Goal: Task Accomplishment & Management: Complete application form

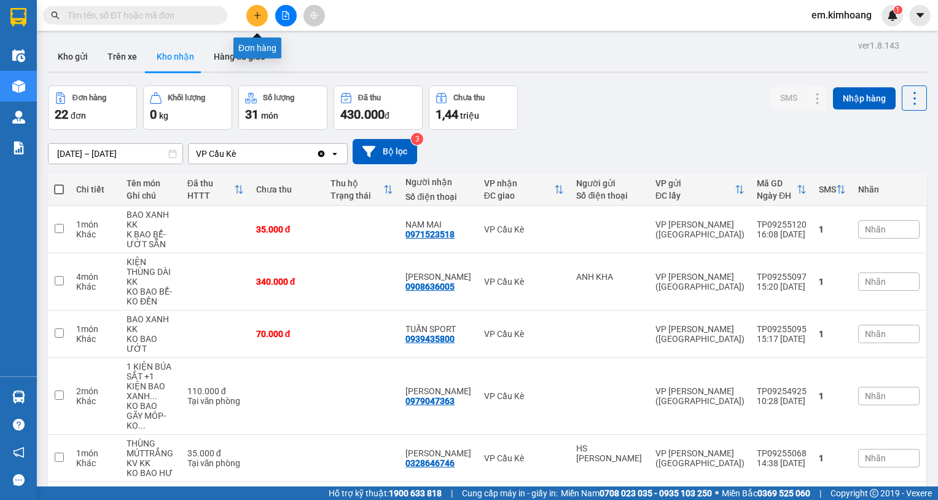
scroll to position [713, 0]
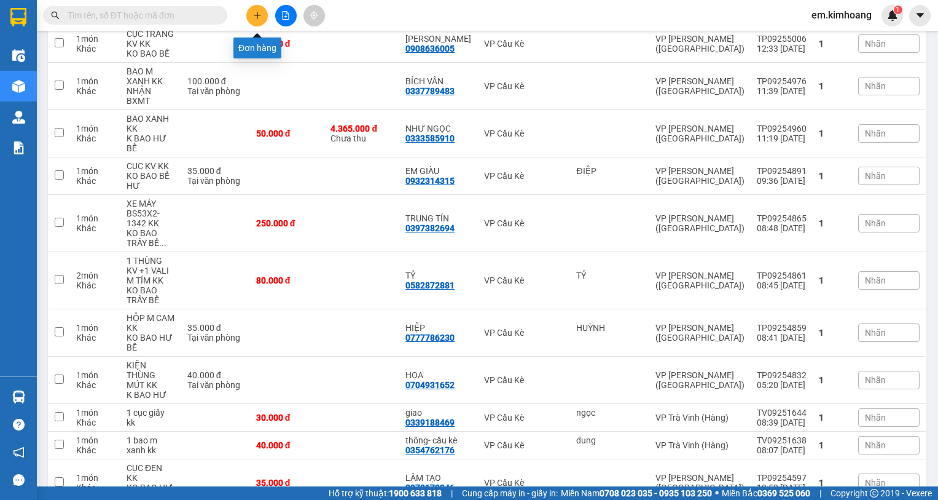
click at [252, 16] on button at bounding box center [257, 16] width 22 height 22
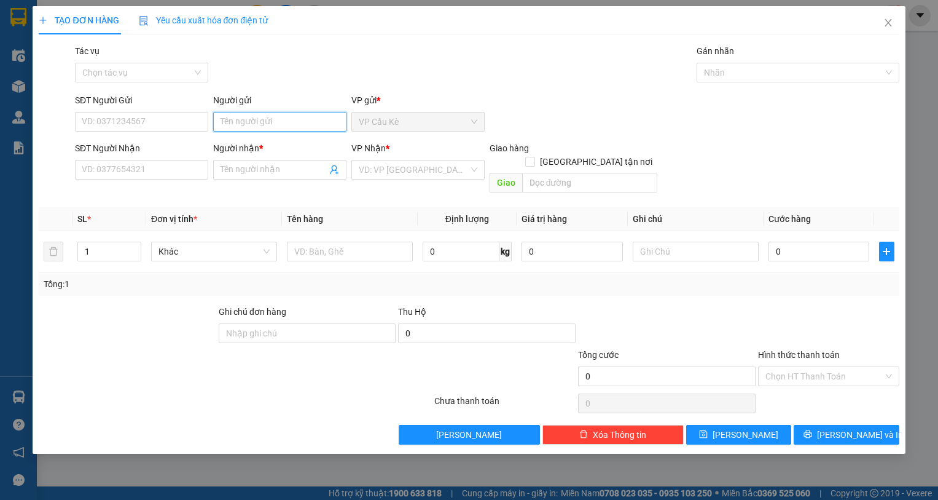
click at [250, 121] on input "Người gửi" at bounding box center [279, 122] width 133 height 20
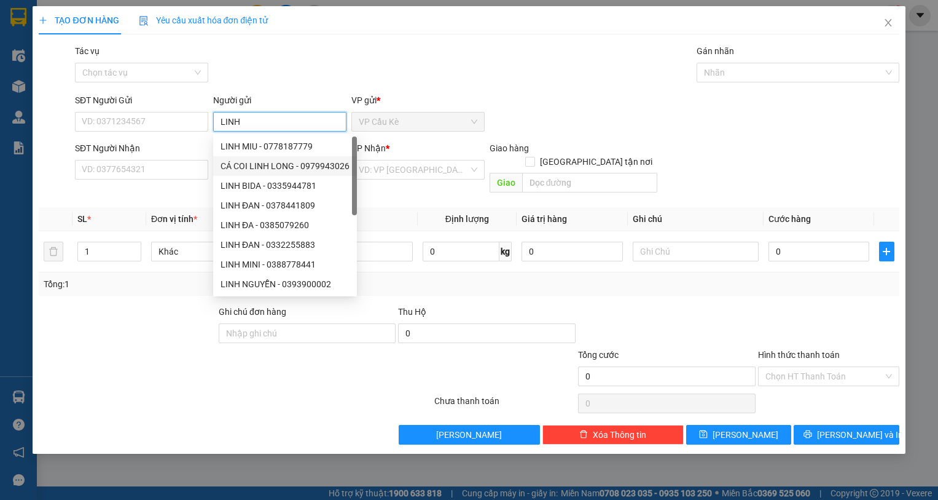
type input "LINH"
click at [193, 141] on div "SĐT Người Nhận" at bounding box center [141, 148] width 133 height 14
click at [193, 160] on input "SĐT Người Nhận" at bounding box center [141, 170] width 133 height 20
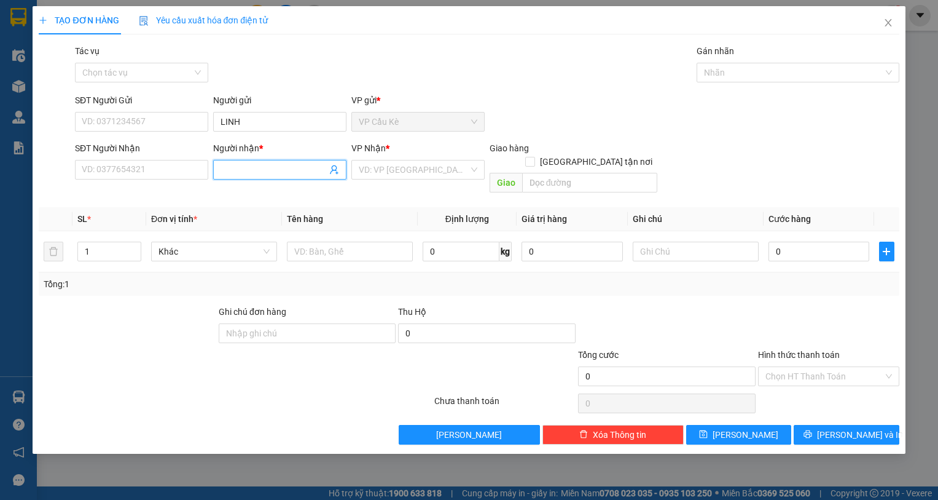
drag, startPoint x: 231, startPoint y: 171, endPoint x: 216, endPoint y: 171, distance: 15.4
click at [232, 171] on input "Người nhận *" at bounding box center [274, 170] width 106 height 14
type input "[PERSON_NAME]"
drag, startPoint x: 445, startPoint y: 167, endPoint x: 440, endPoint y: 183, distance: 16.7
click at [444, 167] on input "search" at bounding box center [414, 169] width 110 height 18
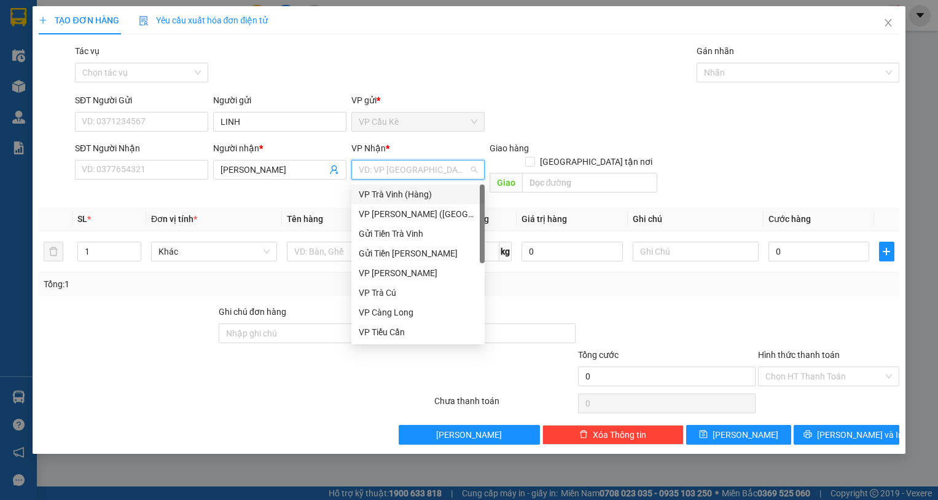
drag, startPoint x: 422, startPoint y: 196, endPoint x: 298, endPoint y: 211, distance: 125.1
click at [421, 195] on div "VP Trà Vinh (Hàng)" at bounding box center [418, 194] width 119 height 14
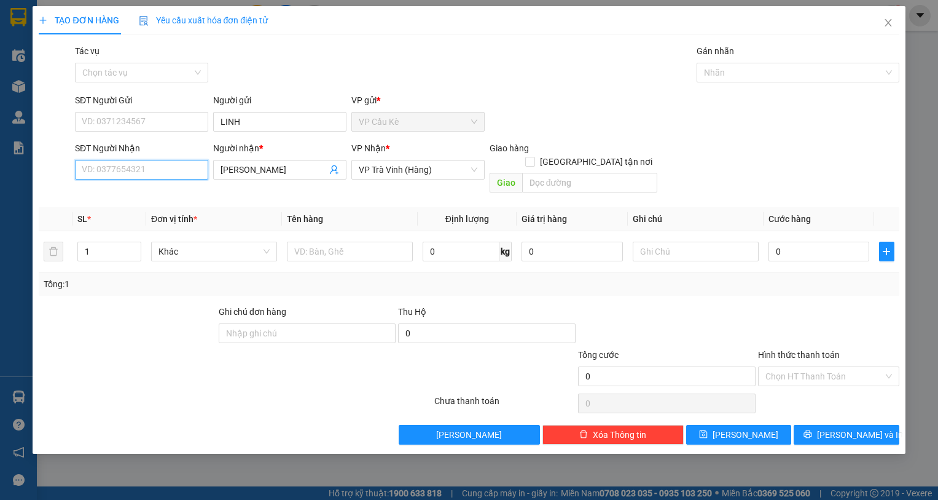
click at [168, 172] on input "SĐT Người Nhận" at bounding box center [141, 170] width 133 height 20
click at [183, 201] on div "0964987157 - [PERSON_NAME]" at bounding box center [143, 194] width 136 height 20
type input "0964987157"
type input "[PERSON_NAME]"
type input "1"
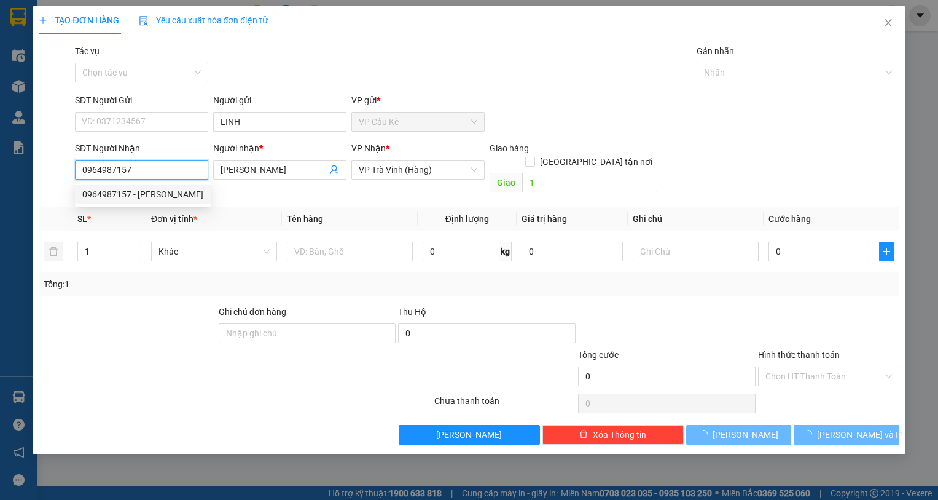
type input "30.000"
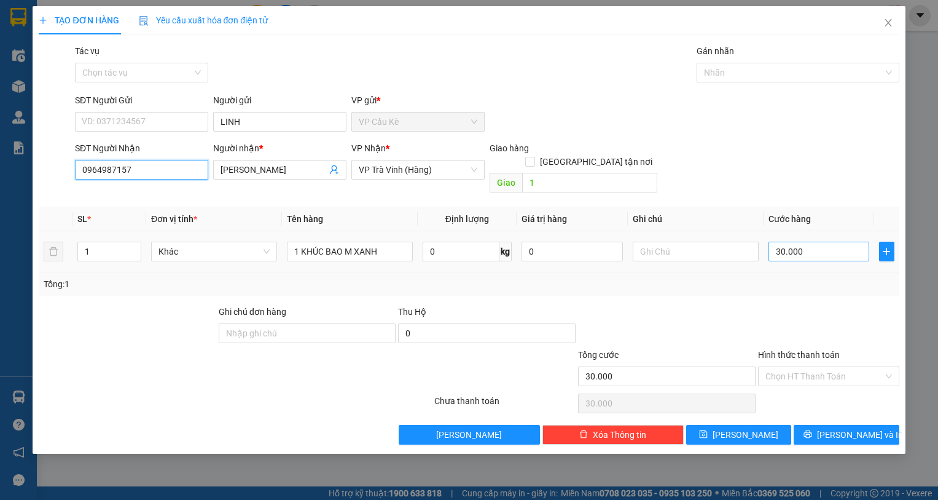
type input "0964987157"
click at [825, 242] on input "30.000" at bounding box center [819, 252] width 101 height 20
type input "0"
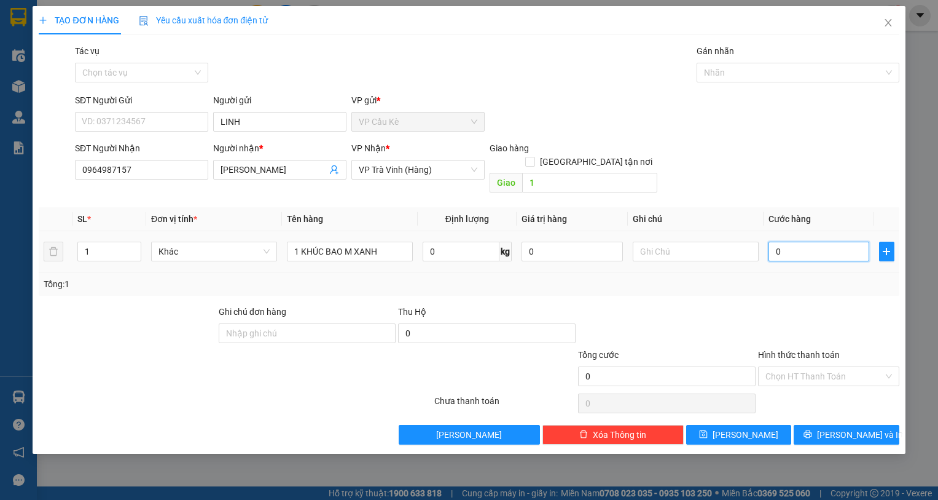
type input "3"
type input "03"
type input "35"
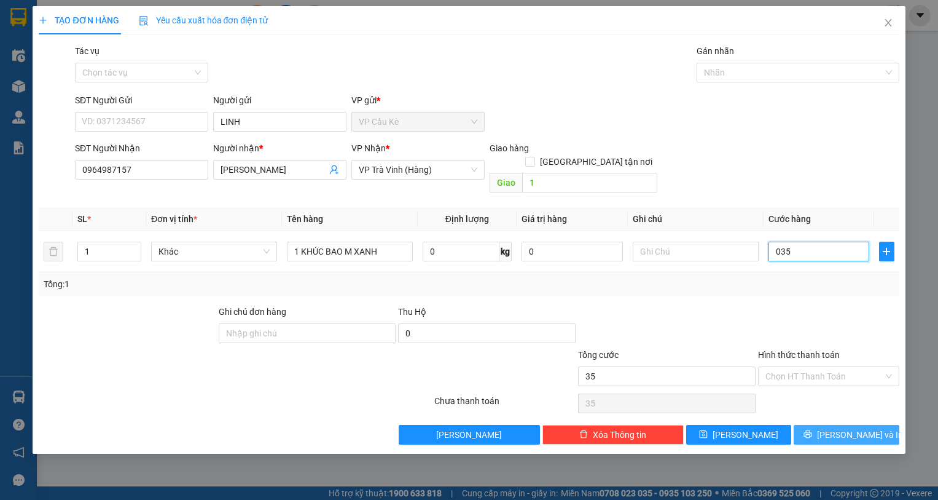
type input "035"
type input "35.000"
click at [851, 428] on span "[PERSON_NAME] và In" at bounding box center [860, 435] width 86 height 14
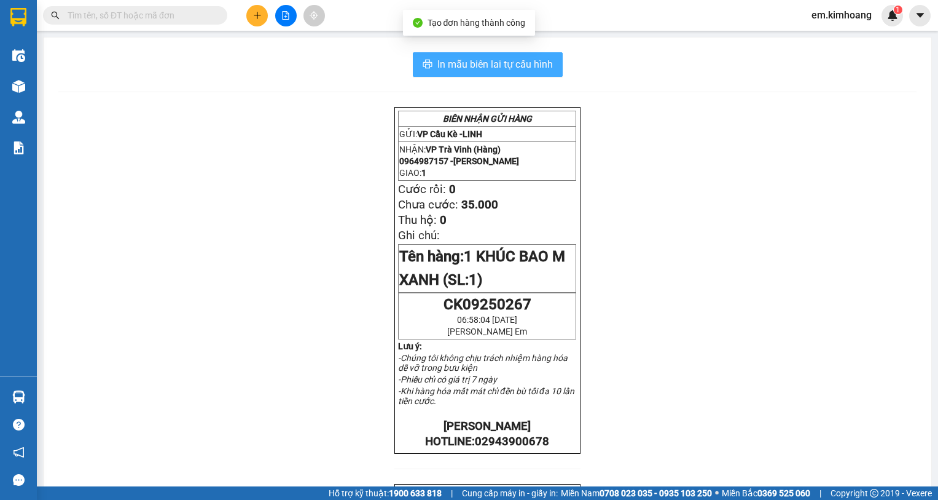
click at [541, 61] on span "In mẫu biên lai tự cấu hình" at bounding box center [496, 64] width 116 height 15
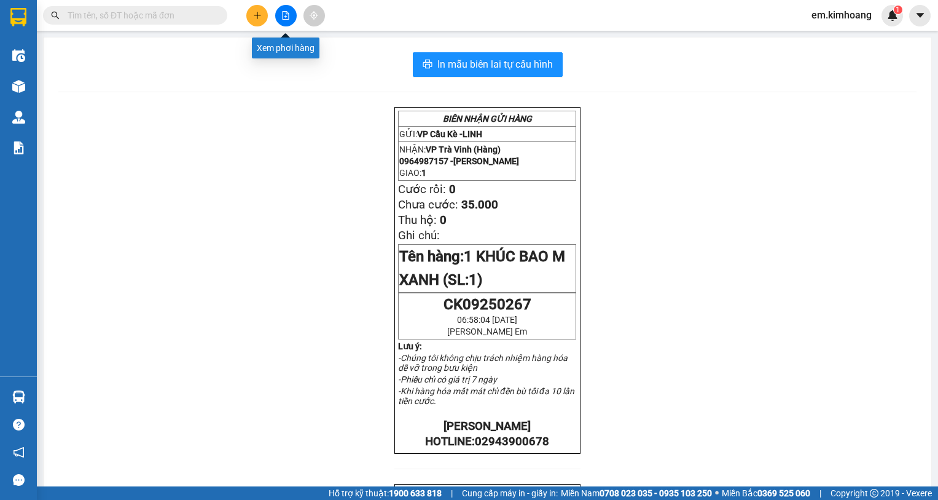
drag, startPoint x: 286, startPoint y: 18, endPoint x: 273, endPoint y: 26, distance: 14.9
click at [285, 19] on icon "file-add" at bounding box center [285, 15] width 9 height 9
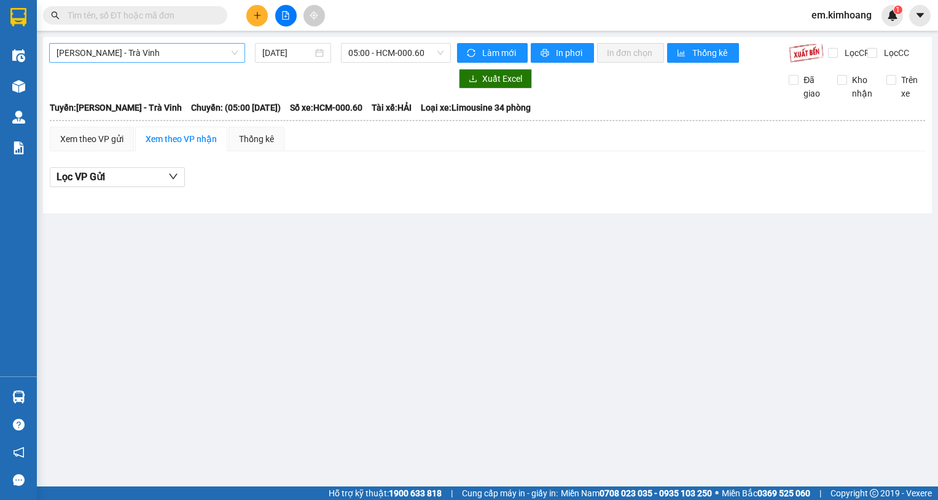
click at [134, 50] on span "[PERSON_NAME] - Trà Vinh" at bounding box center [147, 53] width 181 height 18
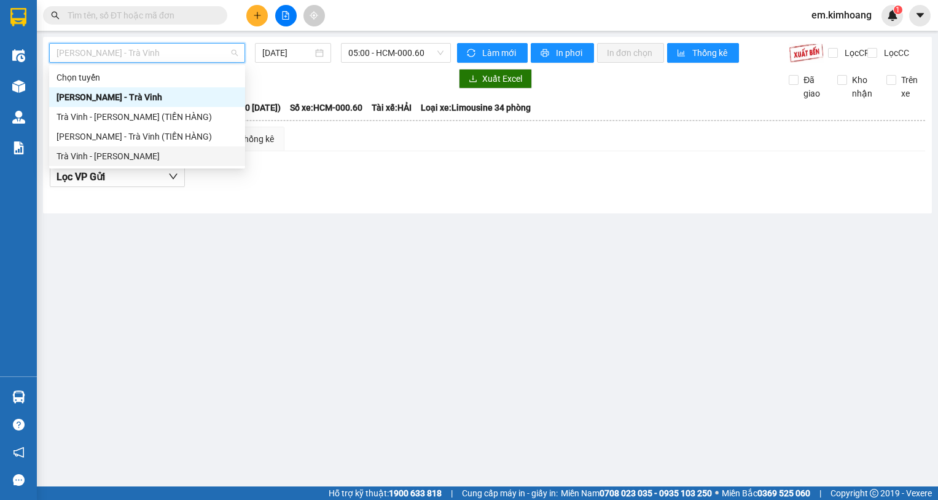
click at [163, 152] on div "Trà Vinh - [PERSON_NAME]" at bounding box center [147, 156] width 181 height 14
type input "[DATE]"
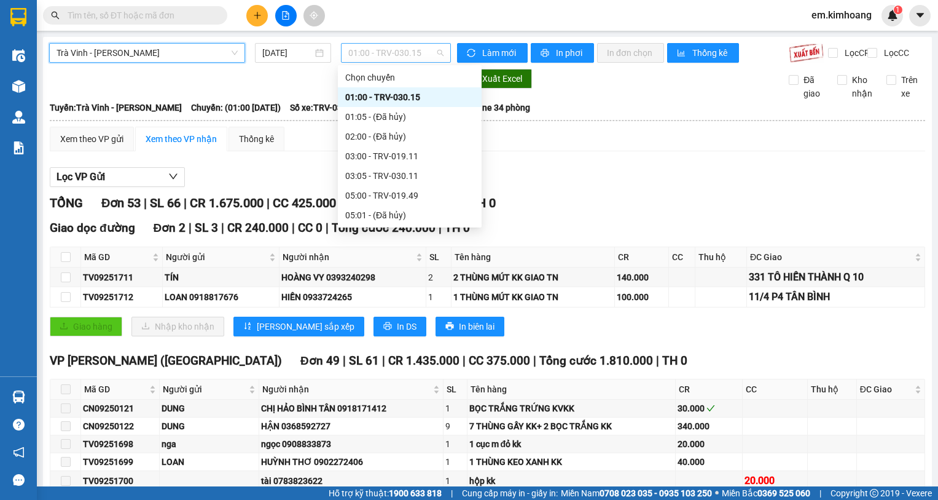
click at [382, 52] on span "01:00 - TRV-030.15" at bounding box center [395, 53] width 95 height 18
click at [420, 150] on div "03:00 - TRV-019.11" at bounding box center [409, 156] width 129 height 14
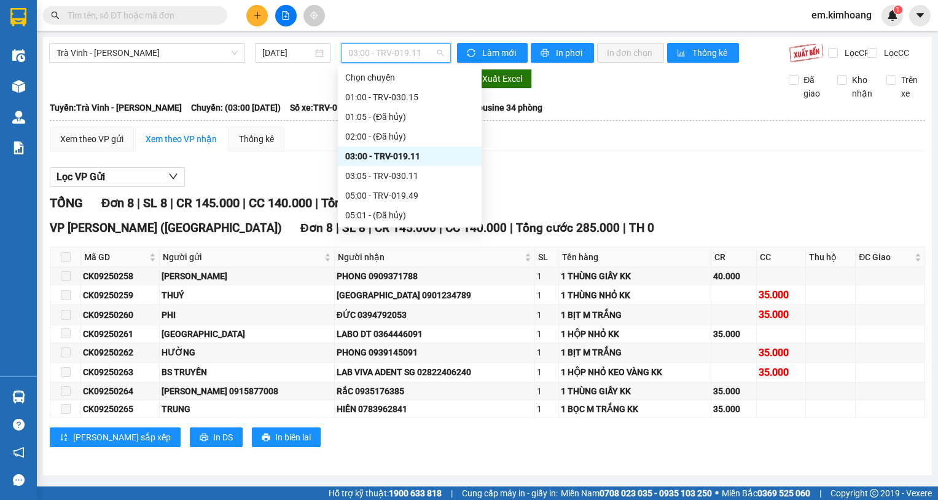
click at [372, 57] on span "03:00 - TRV-019.11" at bounding box center [395, 53] width 95 height 18
click at [388, 93] on div "01:00 - TRV-030.15" at bounding box center [409, 97] width 129 height 14
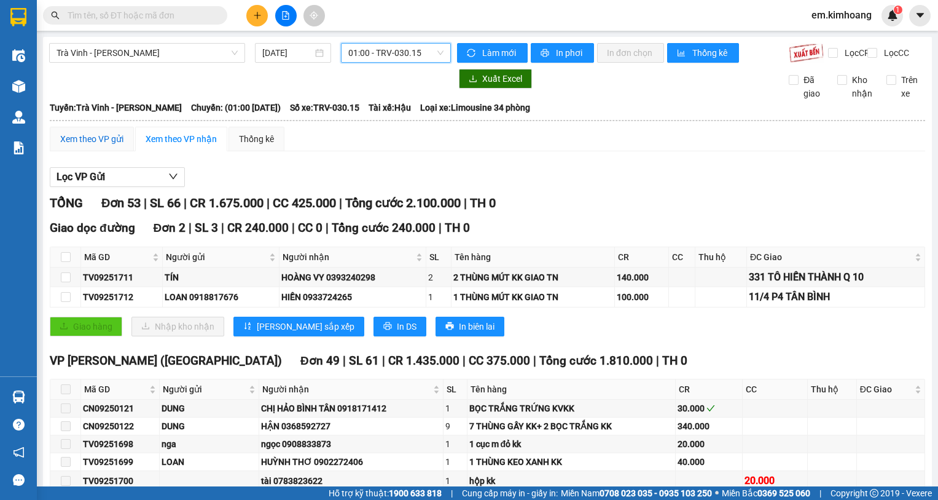
click at [73, 146] on div "Xem theo VP gửi" at bounding box center [91, 139] width 63 height 14
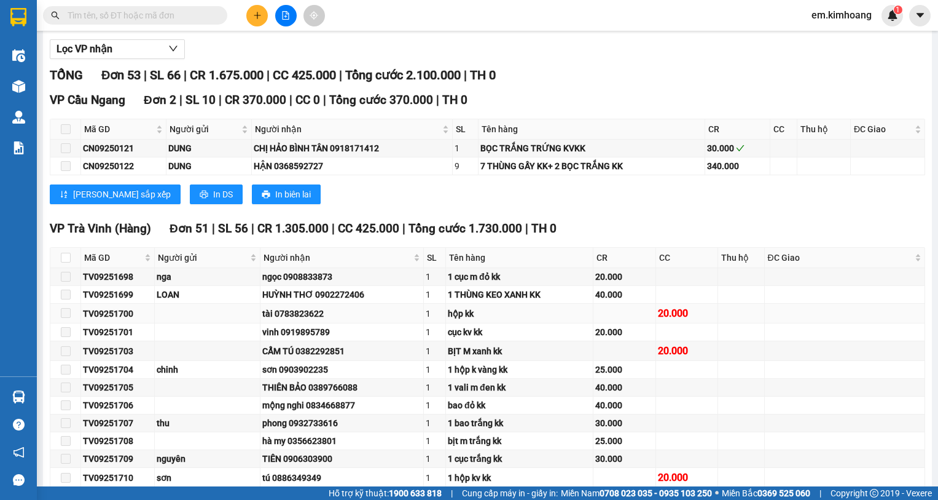
scroll to position [6, 0]
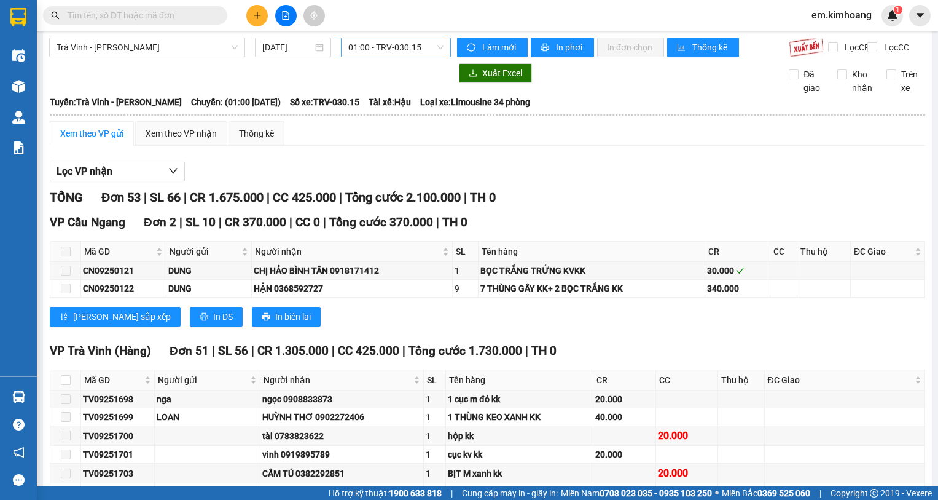
click at [411, 52] on span "01:00 - TRV-030.15" at bounding box center [395, 47] width 95 height 18
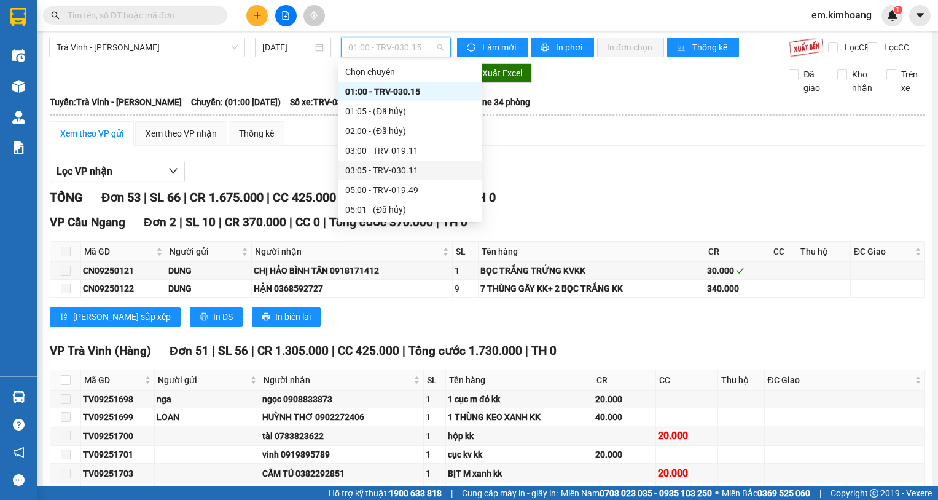
click at [432, 169] on div "03:05 - TRV-030.11" at bounding box center [409, 170] width 129 height 14
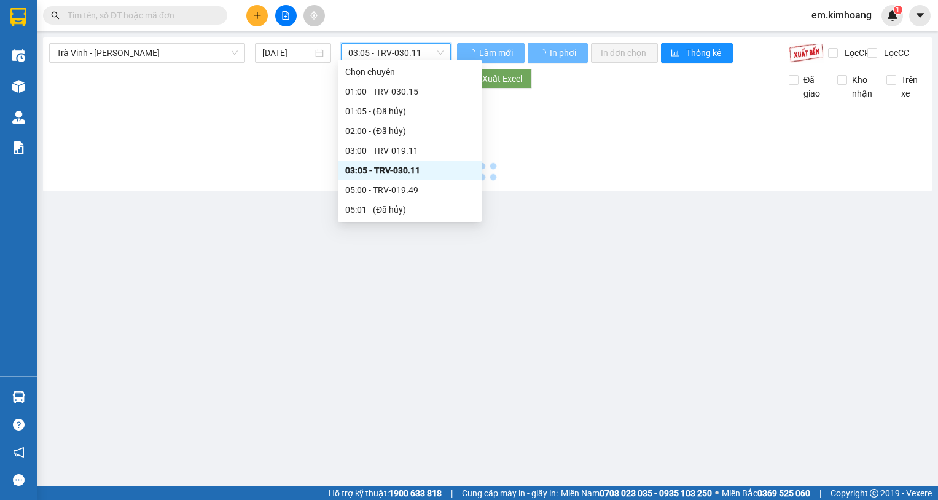
scroll to position [0, 0]
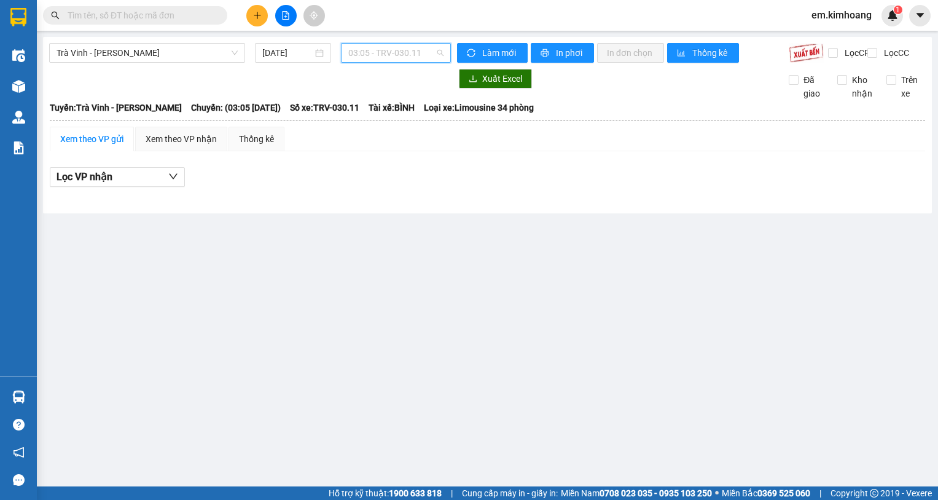
click at [411, 55] on span "03:05 - TRV-030.11" at bounding box center [395, 53] width 95 height 18
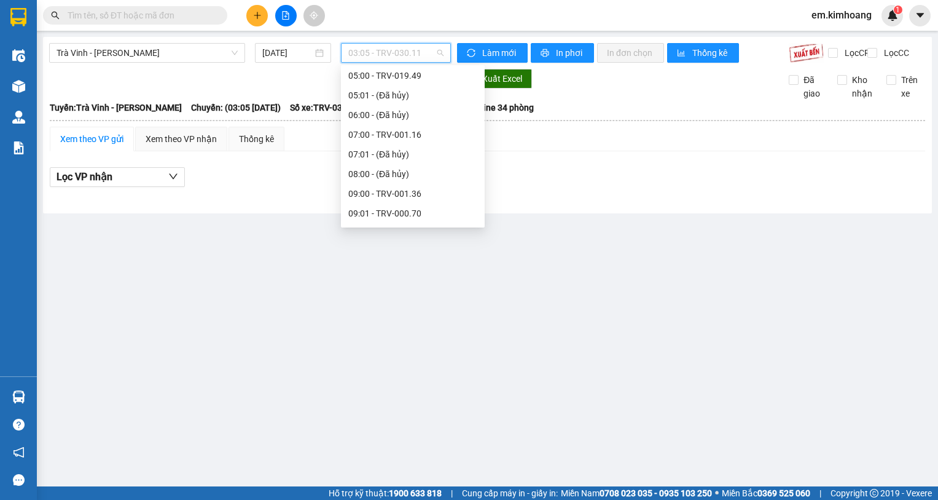
scroll to position [123, 0]
click at [436, 74] on div "05:00 - TRV-019.49" at bounding box center [412, 73] width 129 height 14
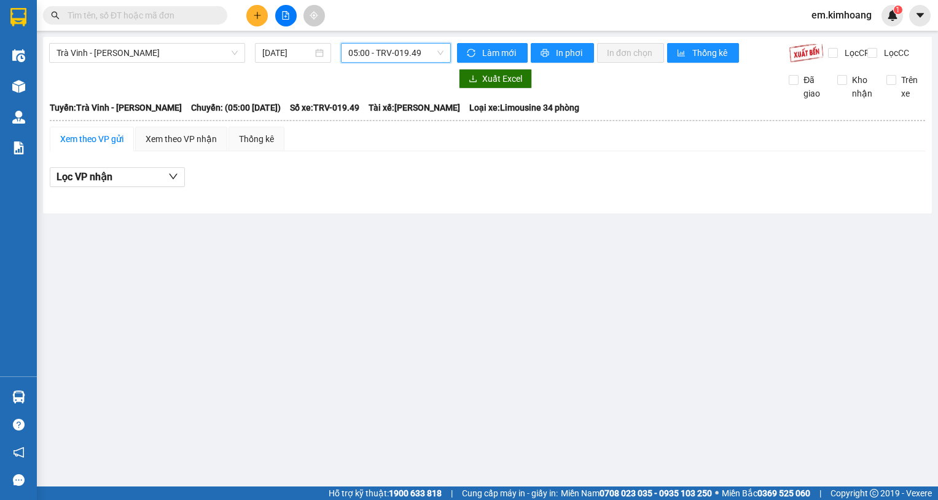
scroll to position [118, 0]
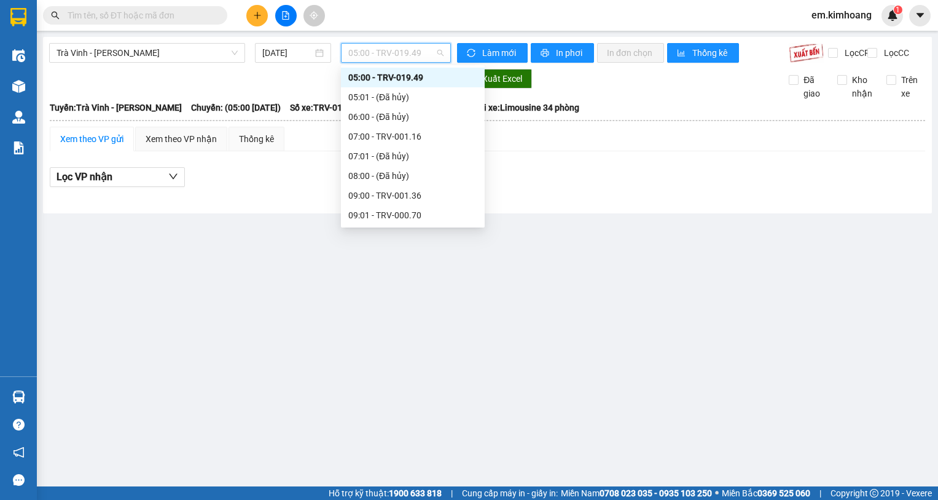
click at [403, 43] on div "05:00 - TRV-019.49" at bounding box center [396, 53] width 110 height 20
click at [431, 193] on div "09:00 - TRV-001.36" at bounding box center [412, 196] width 129 height 14
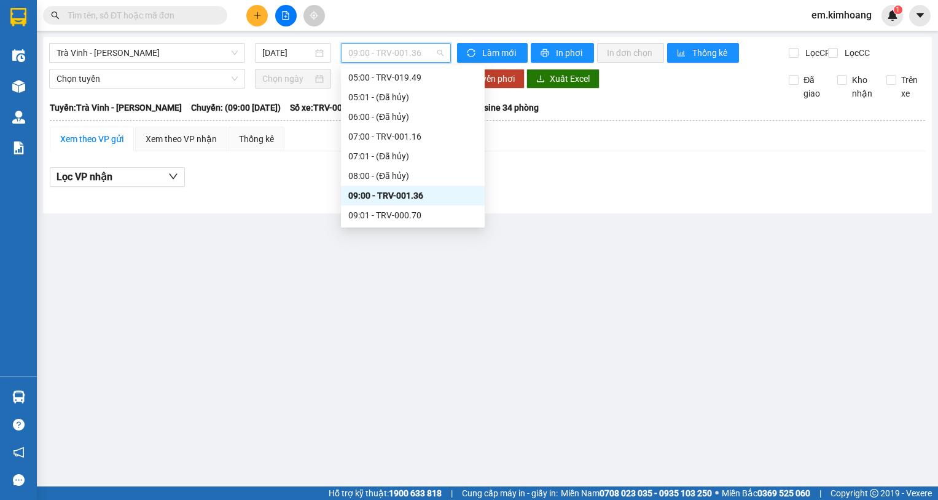
click at [428, 61] on span "09:00 - TRV-001.36" at bounding box center [395, 53] width 95 height 18
click at [446, 218] on div "09:01 - TRV-000.70" at bounding box center [412, 215] width 129 height 14
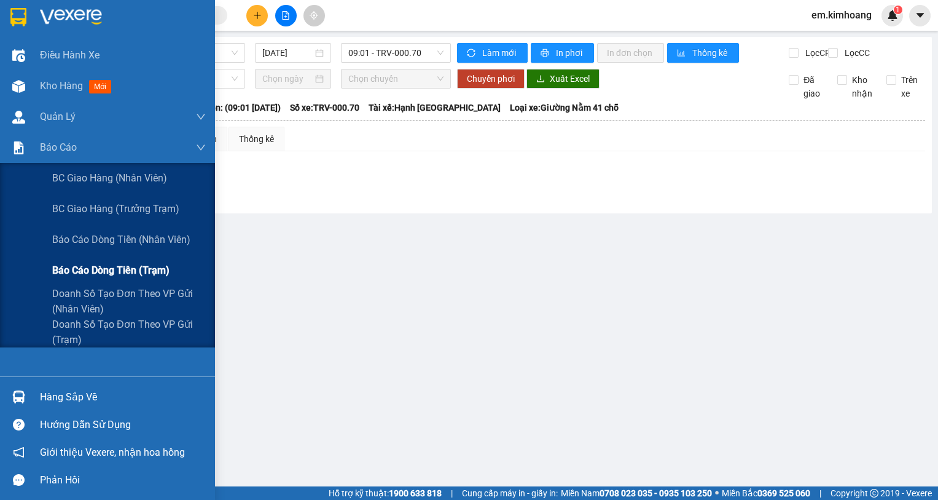
click at [69, 270] on span "Báo cáo dòng tiền (trạm)" at bounding box center [110, 269] width 117 height 15
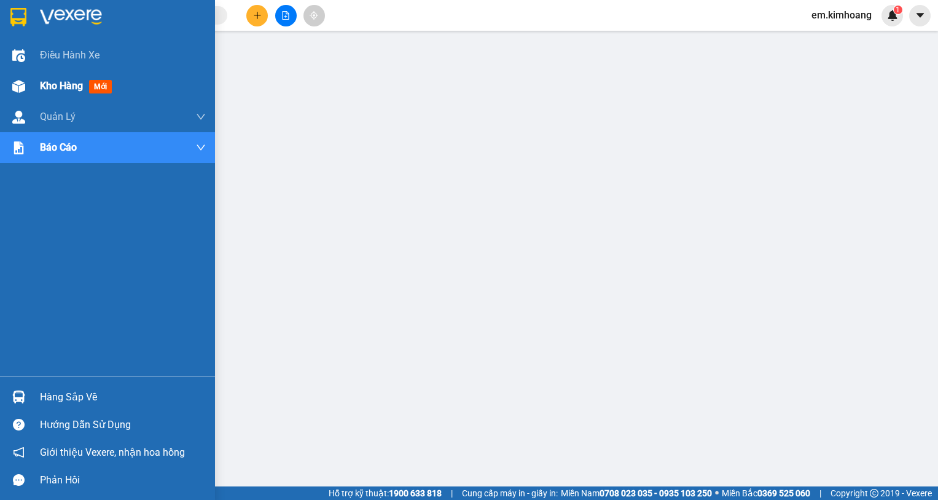
click at [53, 80] on span "Kho hàng" at bounding box center [61, 86] width 43 height 12
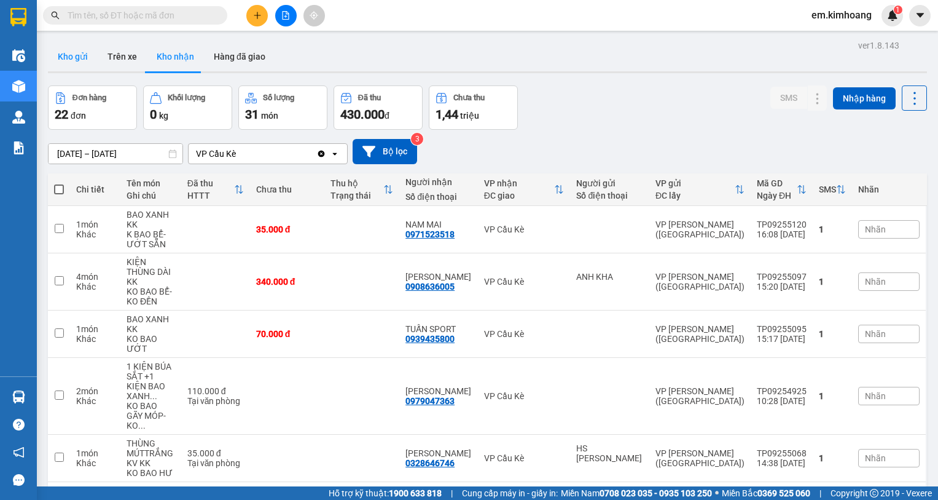
click at [90, 59] on button "Kho gửi" at bounding box center [73, 56] width 50 height 29
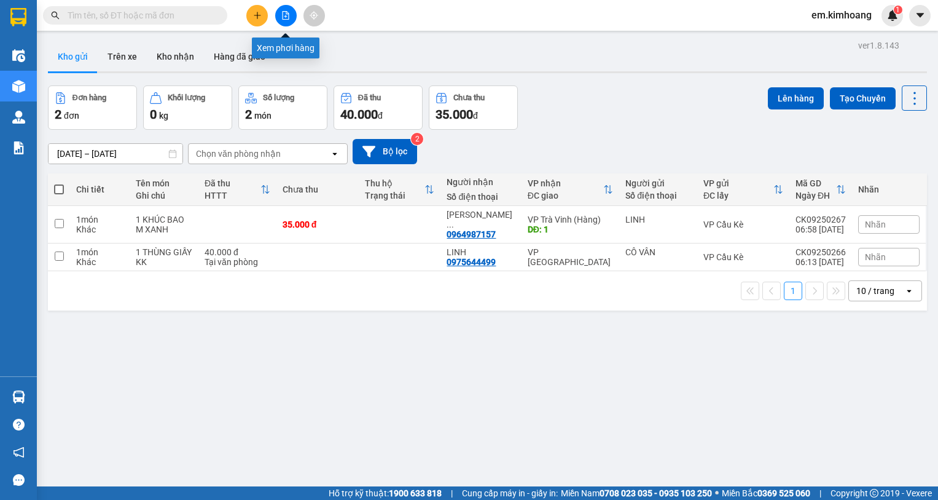
drag, startPoint x: 284, startPoint y: 15, endPoint x: 239, endPoint y: 33, distance: 48.3
click at [283, 15] on icon "file-add" at bounding box center [285, 15] width 9 height 9
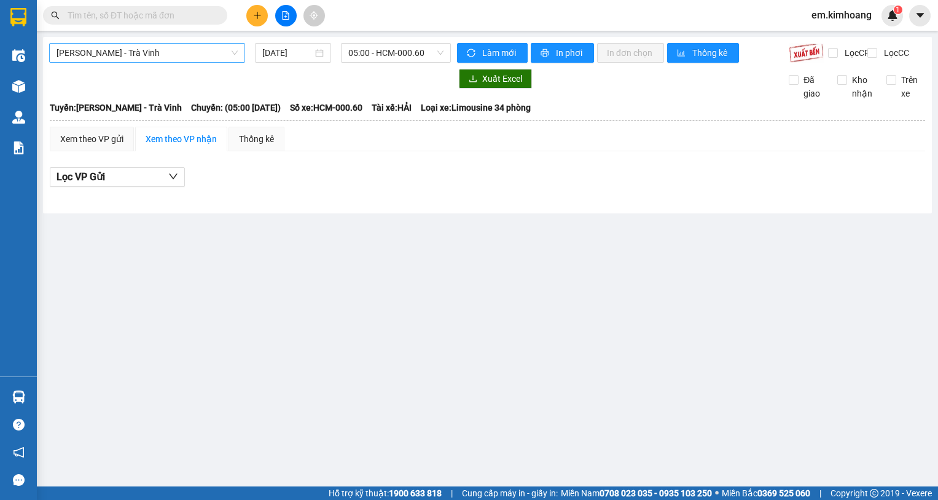
click at [149, 53] on span "[PERSON_NAME] - Trà Vinh" at bounding box center [147, 53] width 181 height 18
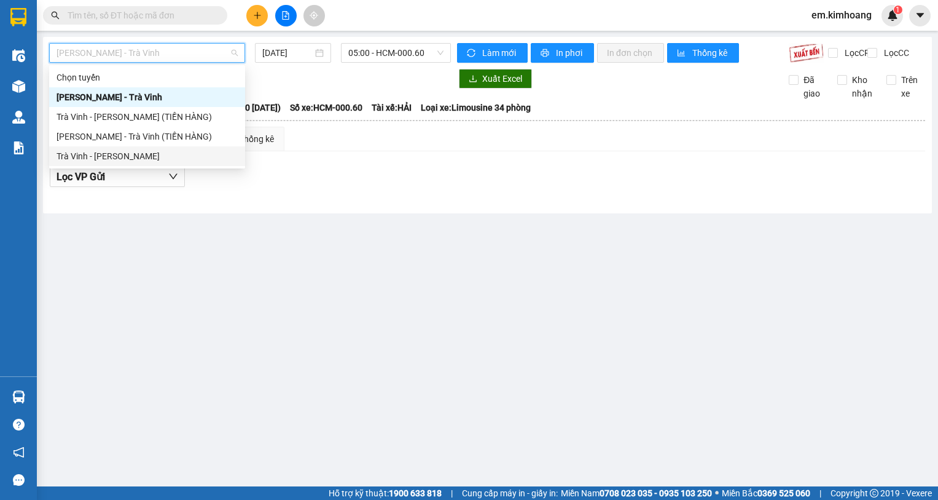
click at [162, 151] on div "Trà Vinh - [PERSON_NAME]" at bounding box center [147, 156] width 181 height 14
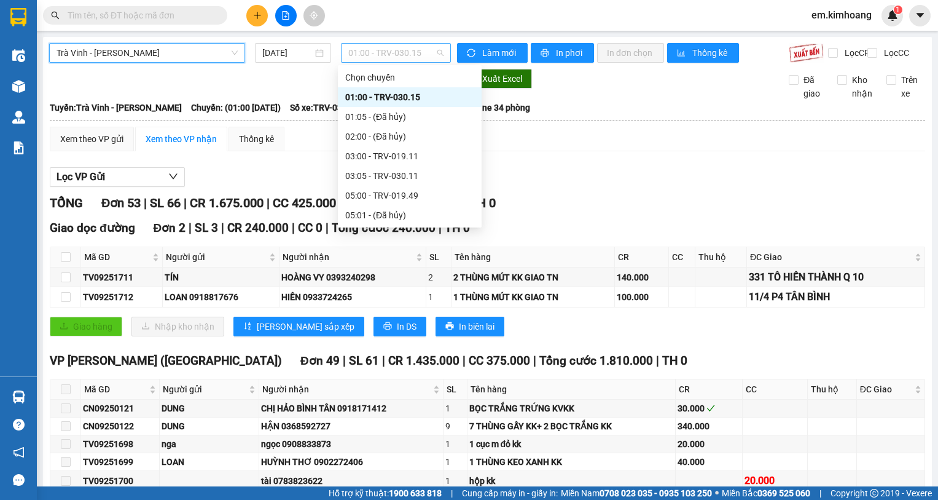
click at [409, 57] on span "01:00 - TRV-030.15" at bounding box center [395, 53] width 95 height 18
click at [443, 154] on div "03:00 - TRV-019.11" at bounding box center [409, 156] width 129 height 14
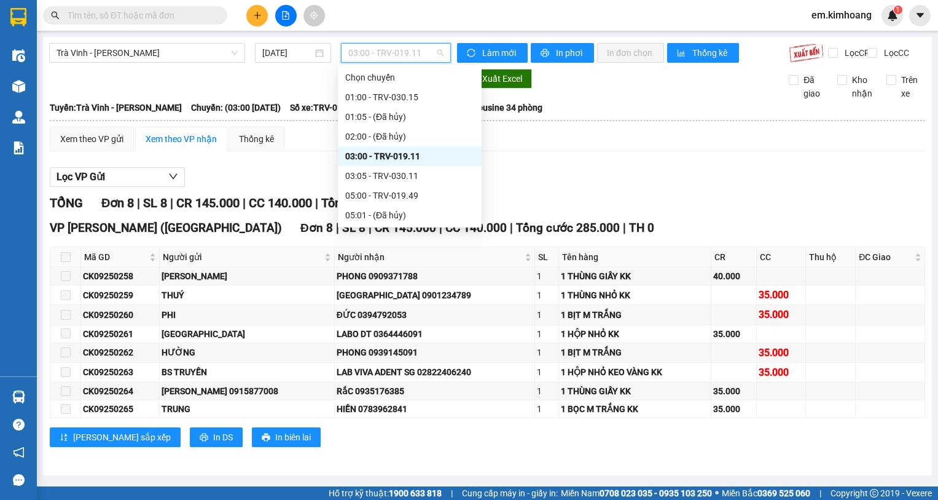
click at [357, 57] on span "03:00 - TRV-019.11" at bounding box center [395, 53] width 95 height 18
click at [400, 176] on div "03:05 - TRV-030.11" at bounding box center [409, 176] width 129 height 14
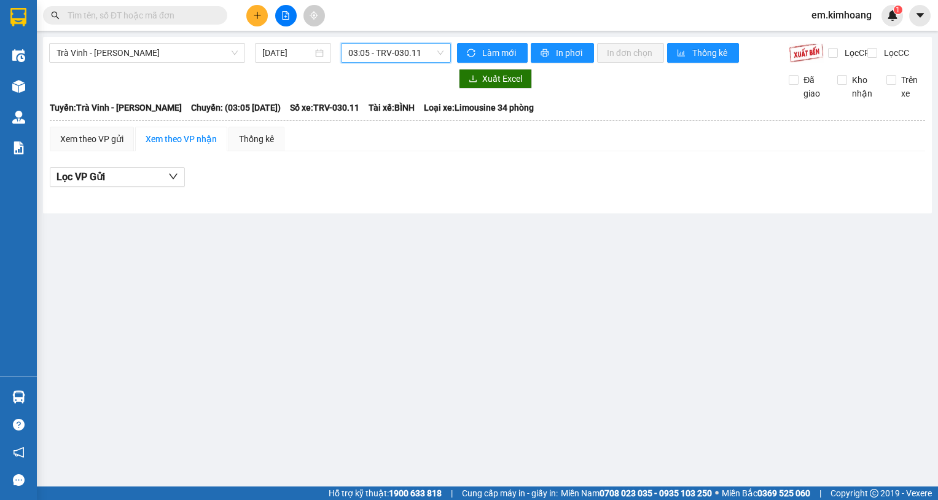
click at [401, 46] on span "03:05 - TRV-030.11" at bounding box center [395, 53] width 95 height 18
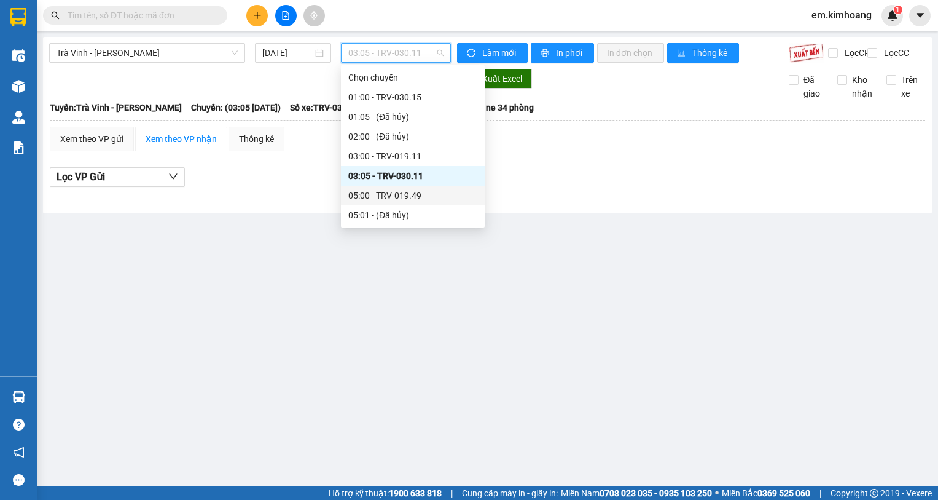
click at [436, 192] on div "05:00 - TRV-019.49" at bounding box center [412, 196] width 129 height 14
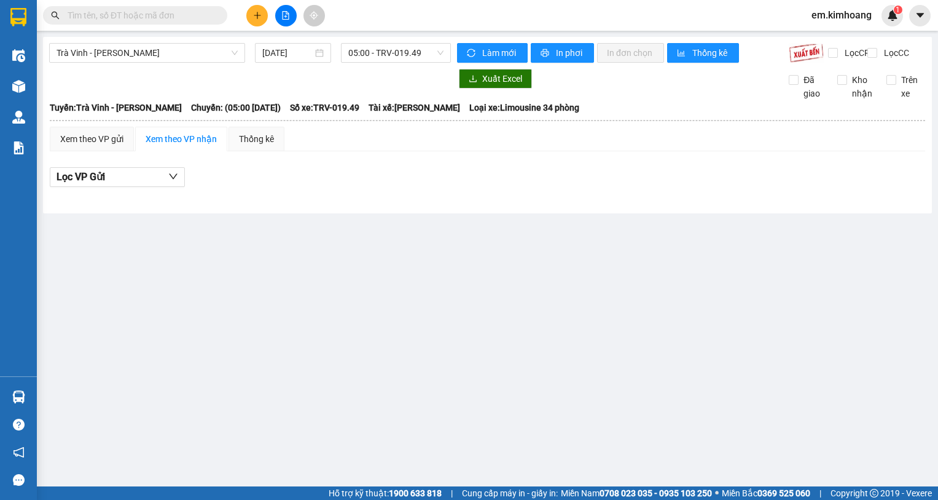
click at [412, 42] on div "Trà Vinh - [GEOGRAPHIC_DATA] [DATE] 05:00 - TRV-019.49 Làm mới In phơi In đơn c…" at bounding box center [487, 125] width 889 height 176
click at [385, 47] on span "05:00 - TRV-019.49" at bounding box center [395, 53] width 95 height 18
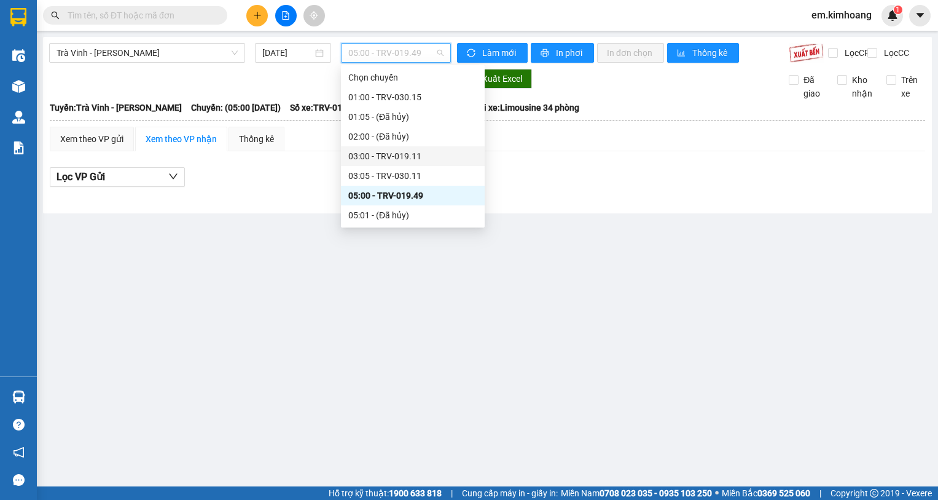
scroll to position [61, 0]
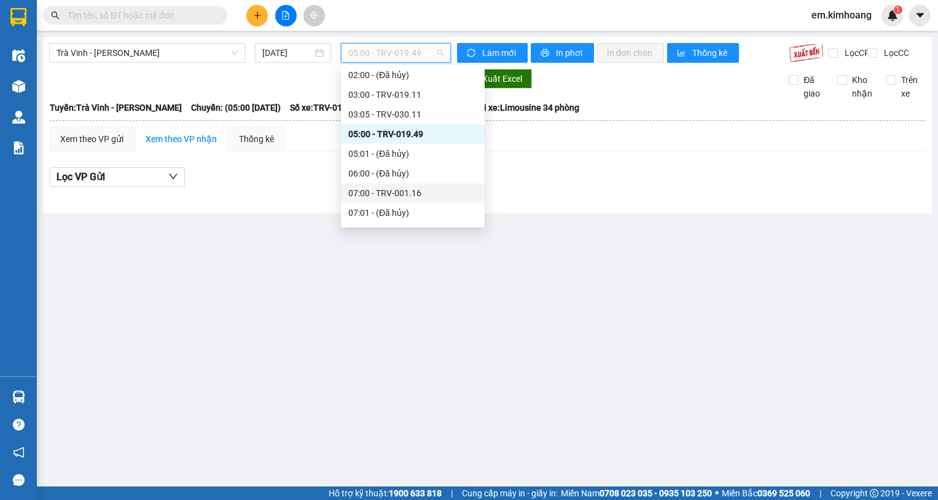
click at [409, 197] on div "07:00 - TRV-001.16" at bounding box center [412, 193] width 129 height 14
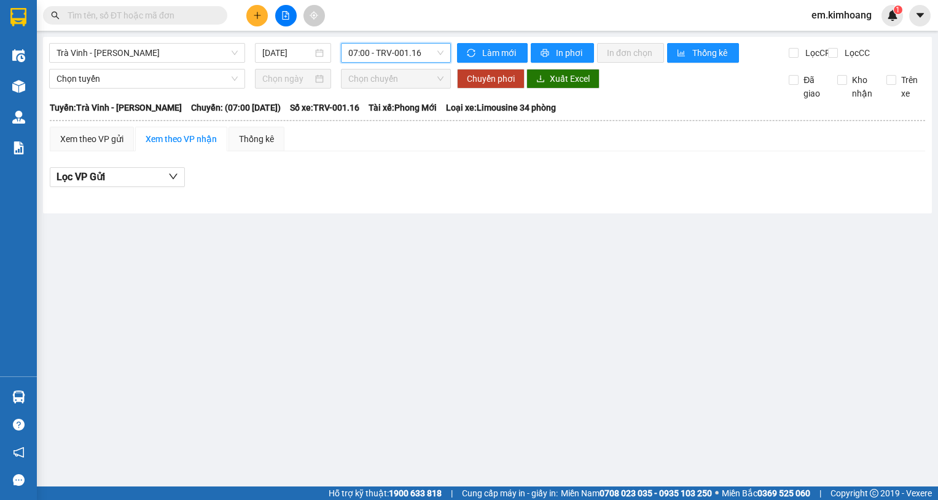
click at [385, 60] on span "07:00 - TRV-001.16" at bounding box center [395, 53] width 95 height 18
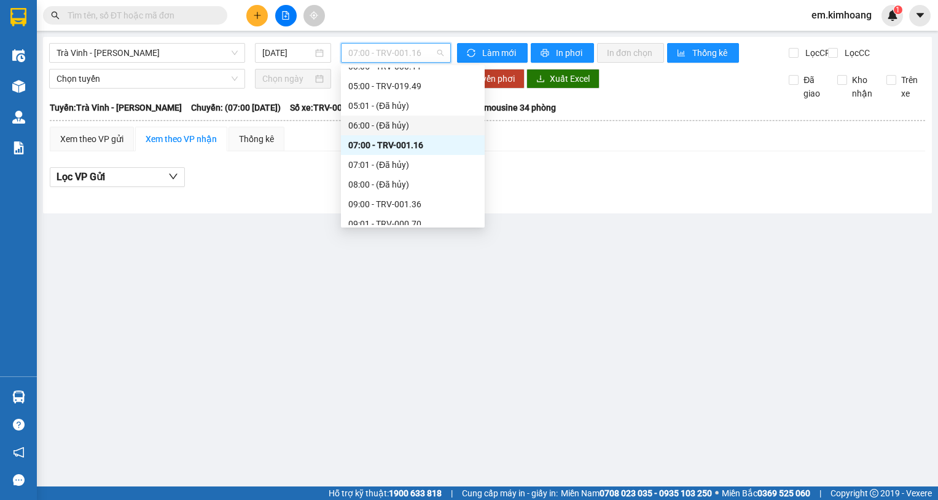
scroll to position [123, 0]
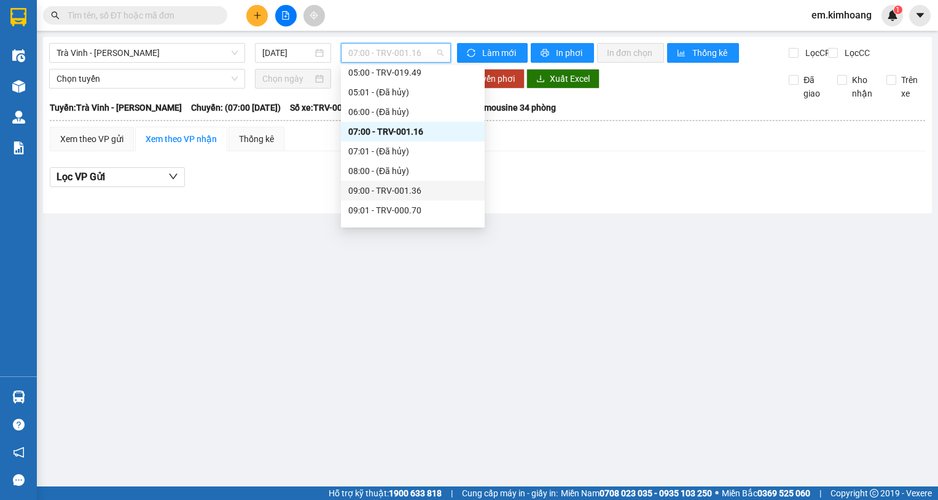
click at [422, 185] on div "09:00 - TRV-001.36" at bounding box center [412, 191] width 129 height 14
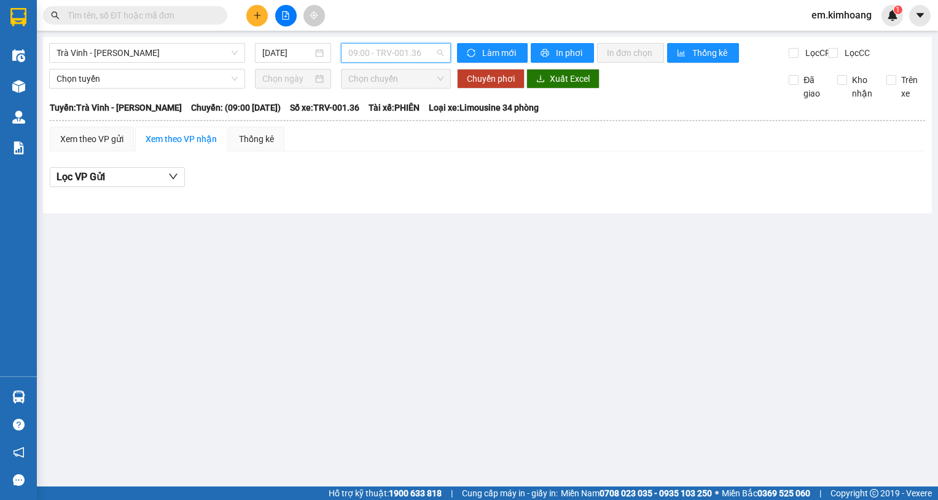
click at [381, 49] on span "09:00 - TRV-001.36" at bounding box center [395, 53] width 95 height 18
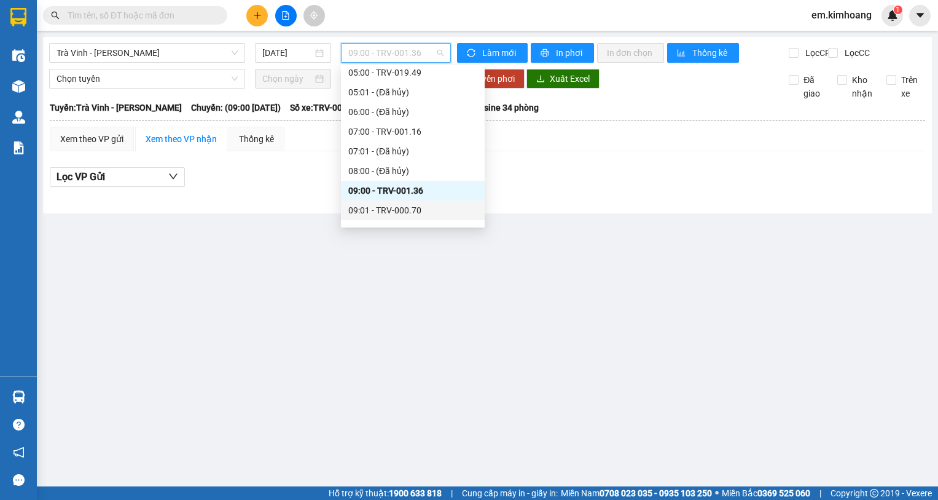
click at [441, 206] on div "09:01 - TRV-000.70" at bounding box center [412, 210] width 129 height 14
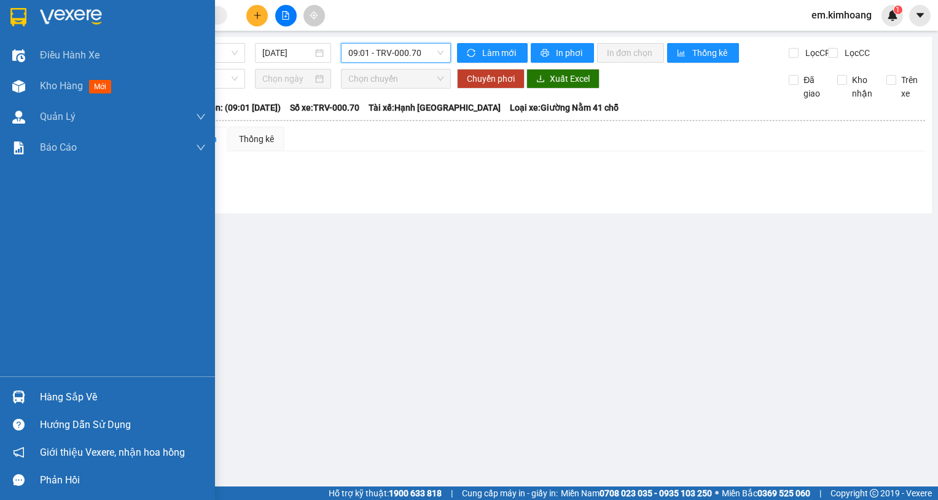
click at [55, 392] on div "Hàng sắp về" at bounding box center [123, 397] width 166 height 18
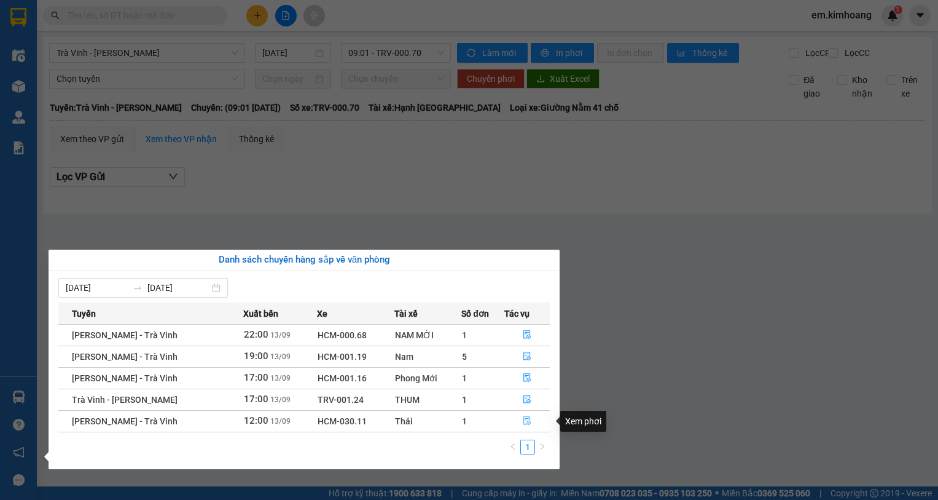
click at [530, 418] on icon "file-done" at bounding box center [527, 420] width 9 height 9
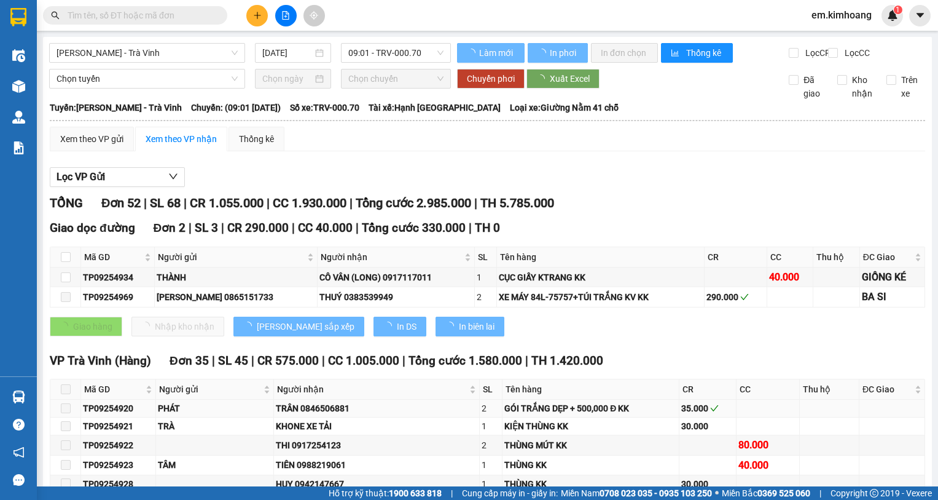
type input "[DATE]"
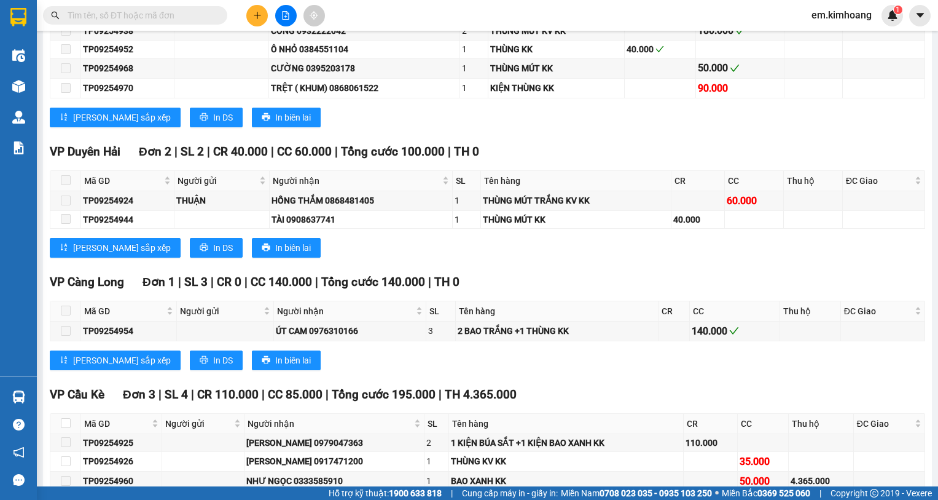
scroll to position [1508, 0]
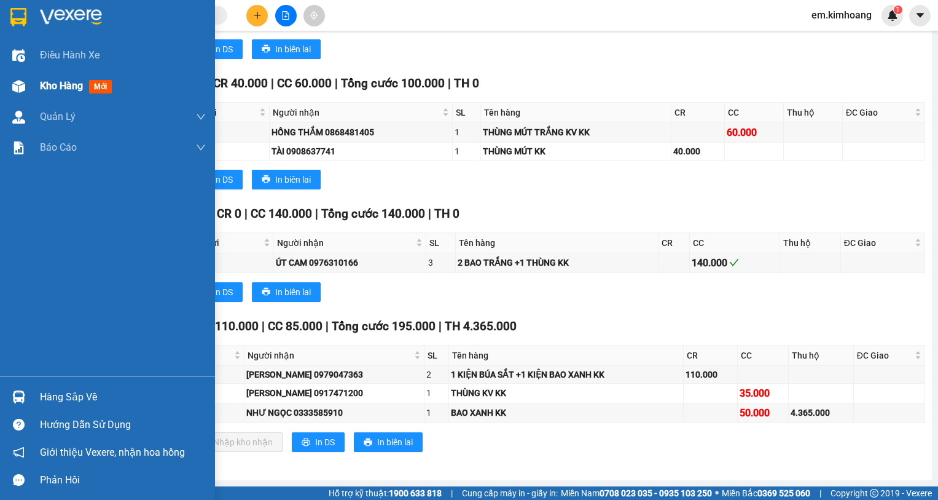
click at [78, 81] on span "Kho hàng" at bounding box center [61, 86] width 43 height 12
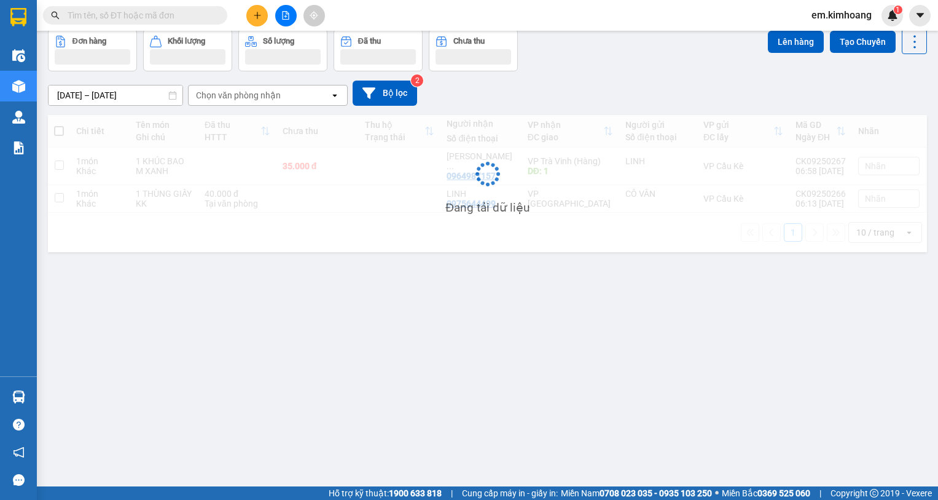
scroll to position [57, 0]
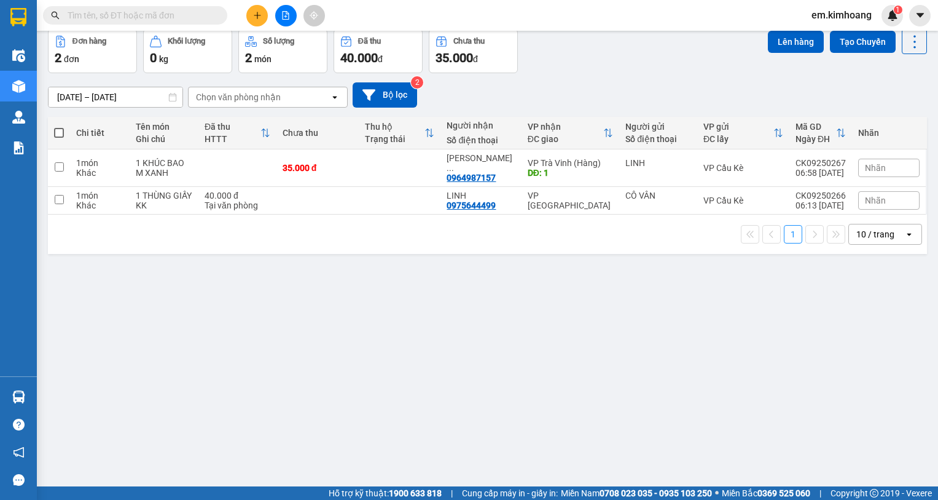
click at [55, 132] on span at bounding box center [59, 133] width 10 height 10
click at [59, 127] on input "checkbox" at bounding box center [59, 127] width 0 height 0
checkbox input "true"
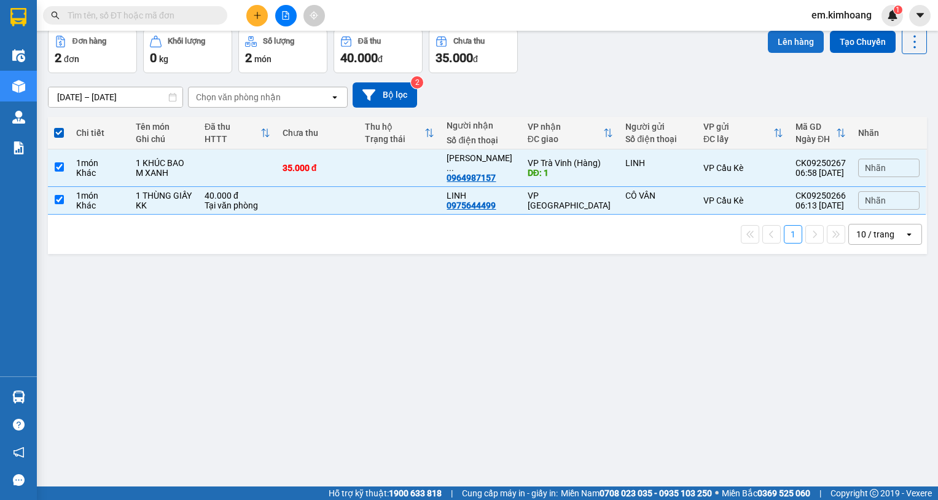
click at [785, 42] on button "Lên hàng" at bounding box center [796, 42] width 56 height 22
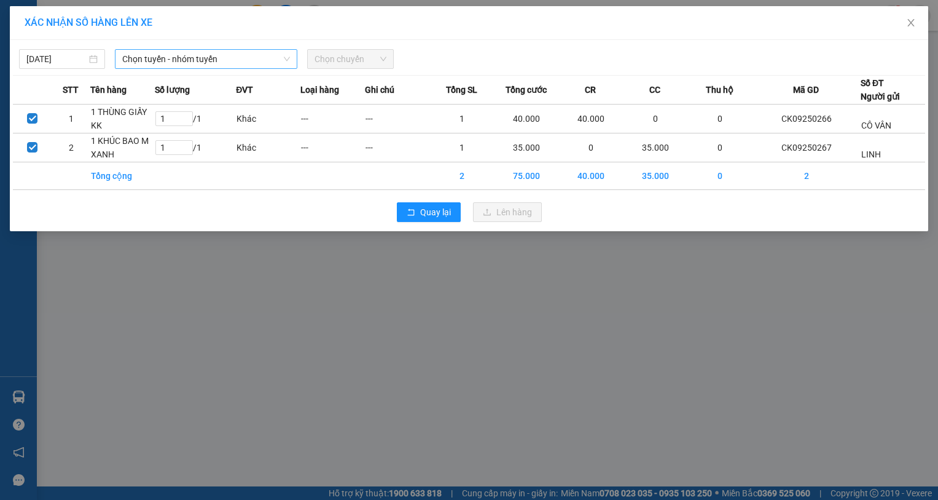
click at [152, 60] on span "Chọn tuyến - nhóm tuyến" at bounding box center [206, 59] width 168 height 18
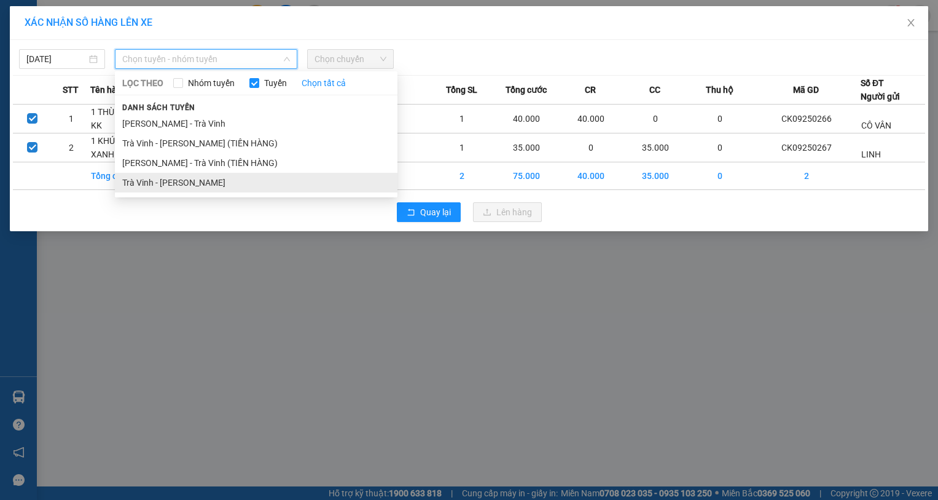
click at [176, 185] on li "Trà Vinh - [PERSON_NAME]" at bounding box center [256, 183] width 283 height 20
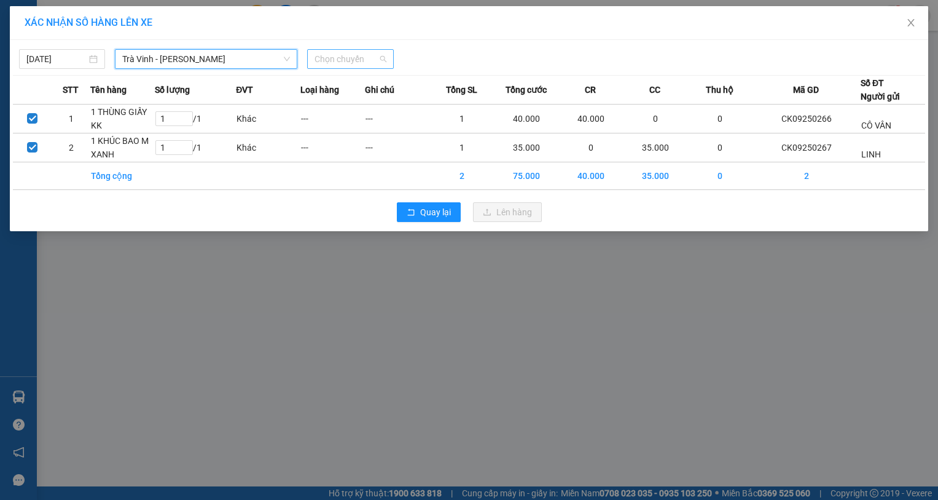
click at [337, 57] on span "Chọn chuyến" at bounding box center [350, 59] width 71 height 18
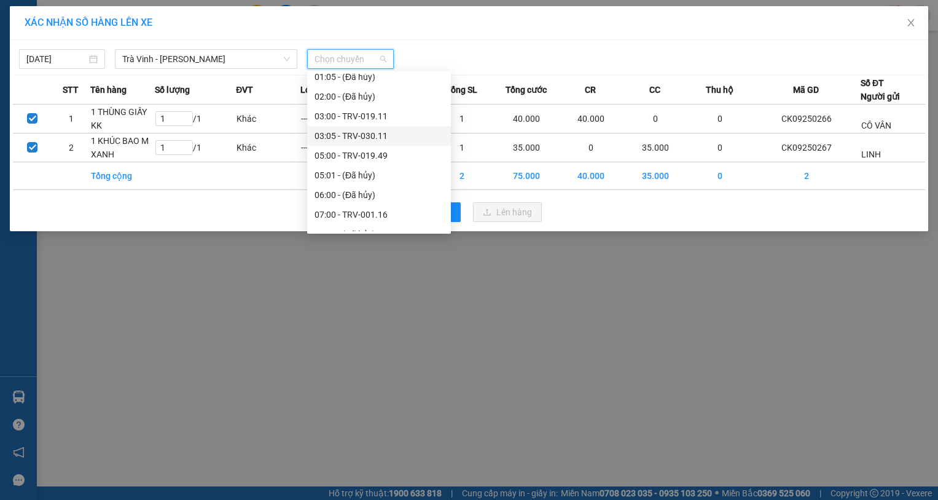
scroll to position [123, 0]
click at [386, 197] on div "09:00 - TRV-001.36" at bounding box center [379, 197] width 129 height 14
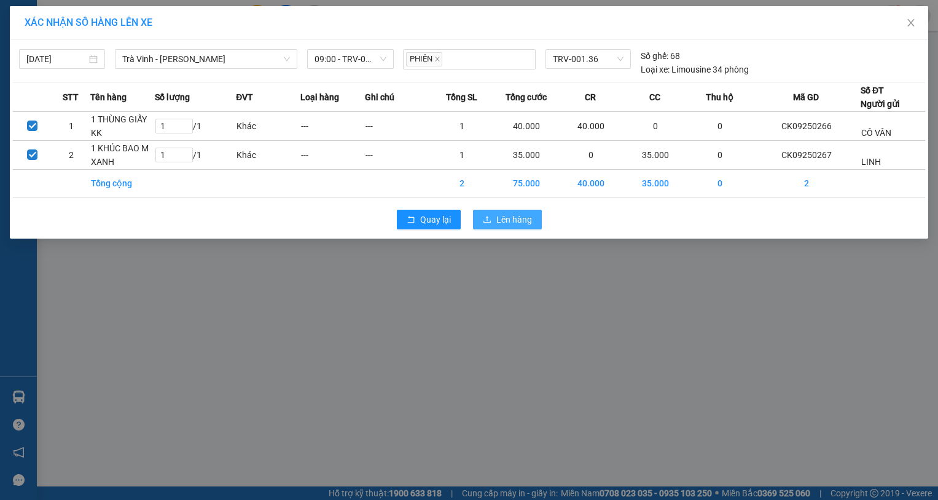
click at [489, 221] on icon "upload" at bounding box center [487, 219] width 9 height 9
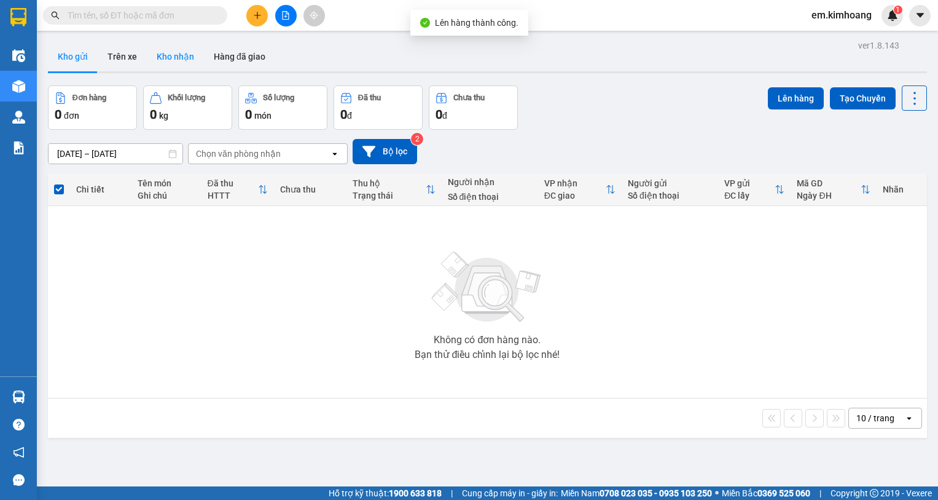
click at [181, 53] on button "Kho nhận" at bounding box center [175, 56] width 57 height 29
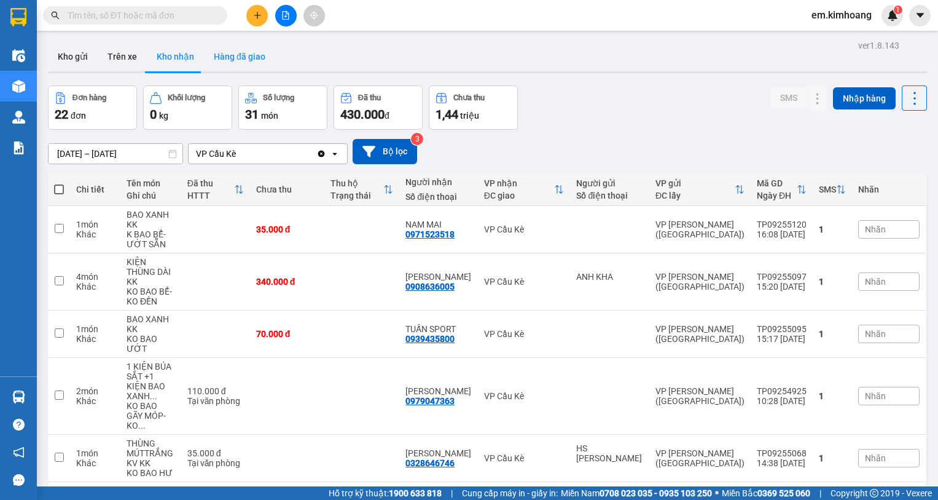
click at [240, 56] on button "Hàng đã giao" at bounding box center [239, 56] width 71 height 29
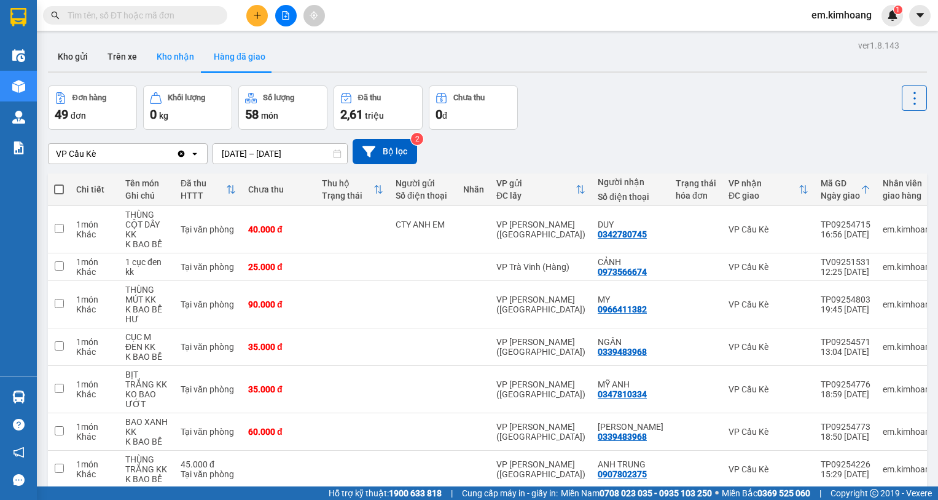
click at [175, 57] on button "Kho nhận" at bounding box center [175, 56] width 57 height 29
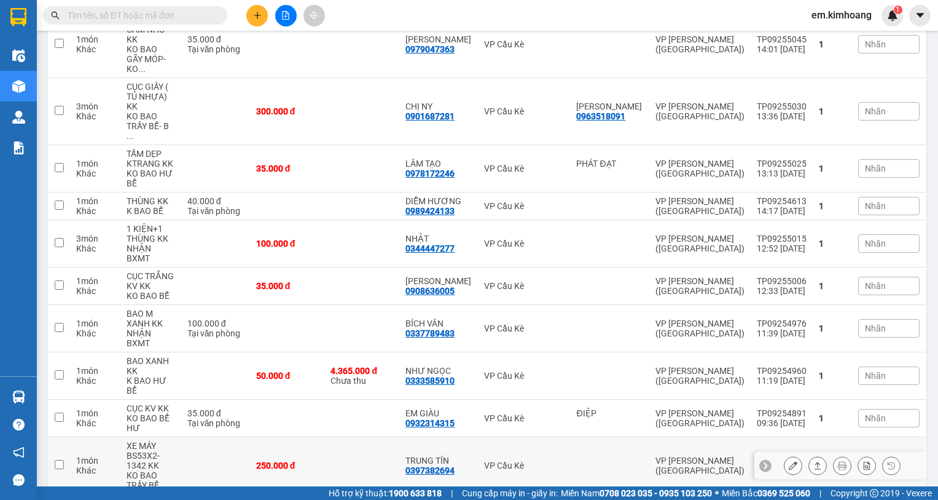
scroll to position [492, 0]
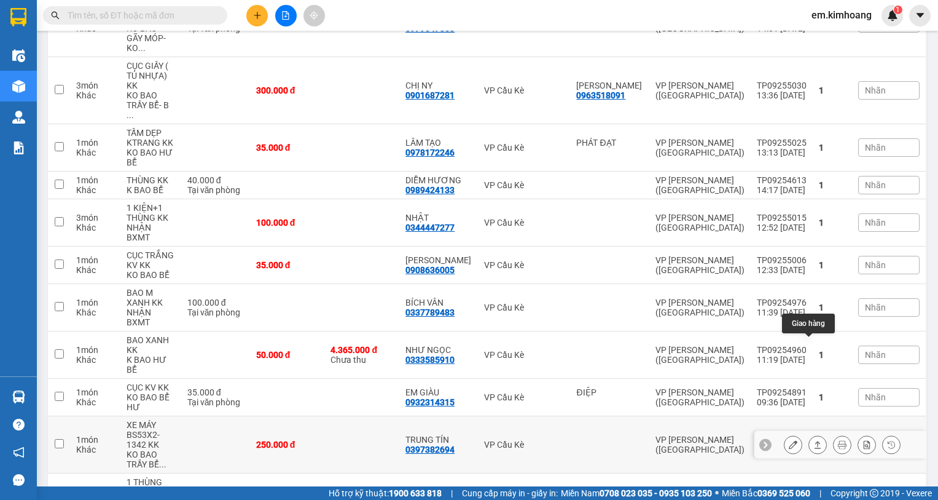
click at [809, 434] on button at bounding box center [817, 445] width 17 height 22
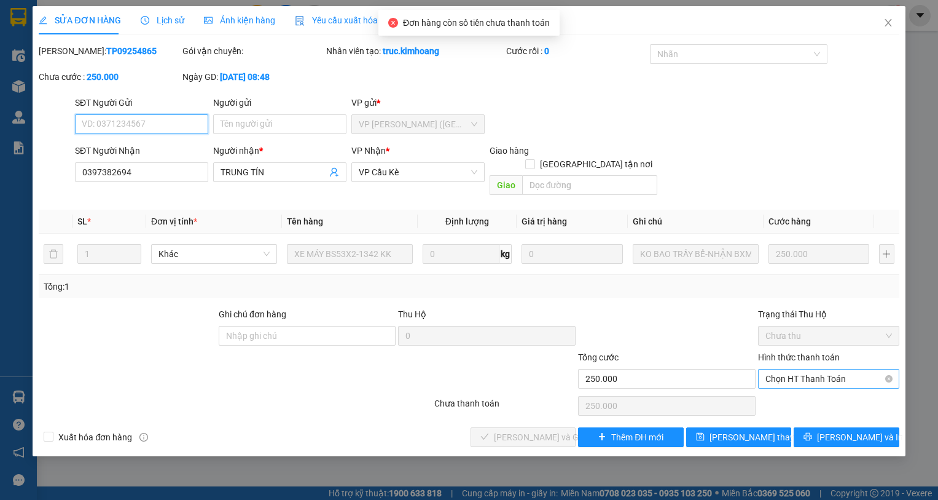
click at [812, 369] on span "Chọn HT Thanh Toán" at bounding box center [829, 378] width 127 height 18
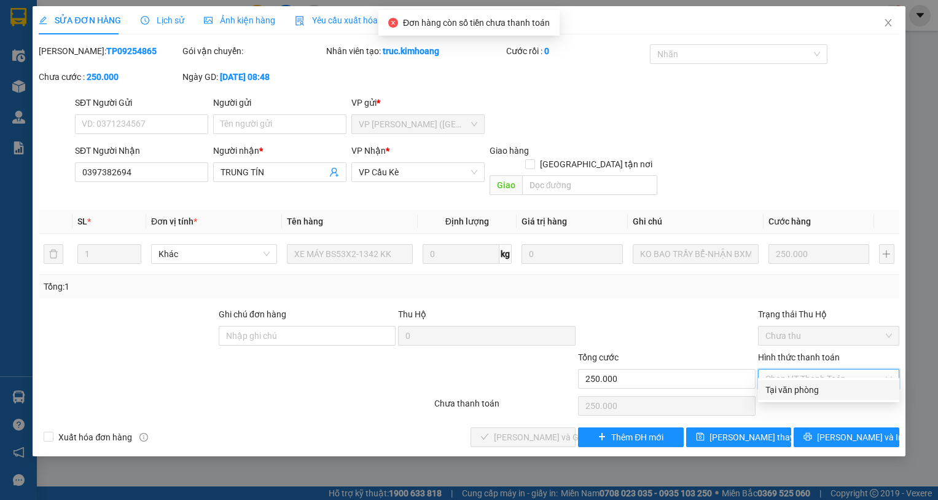
click at [819, 389] on div "Tại văn phòng" at bounding box center [829, 390] width 127 height 14
type input "0"
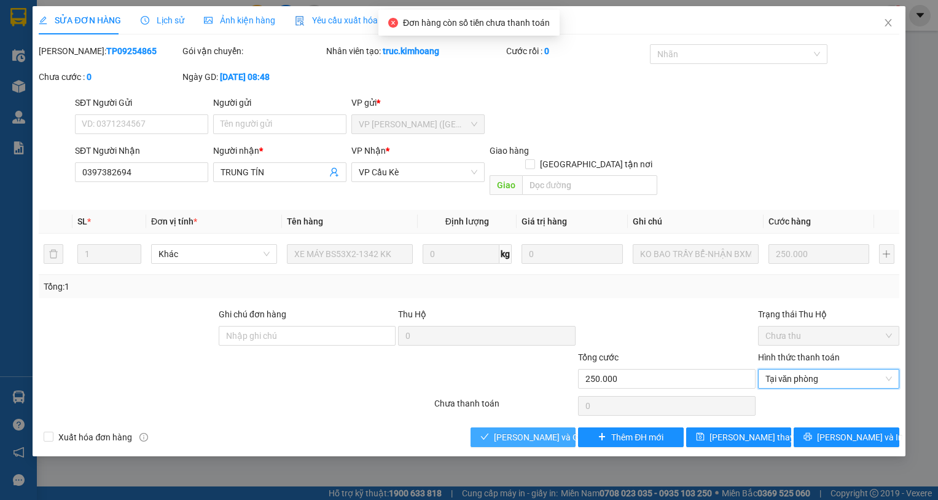
click at [560, 430] on span "[PERSON_NAME] và Giao hàng" at bounding box center [553, 437] width 118 height 14
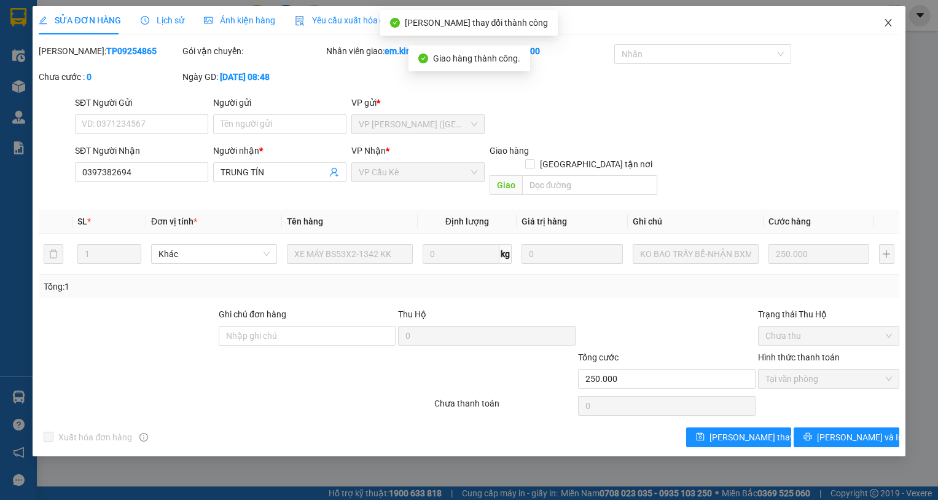
click at [887, 26] on icon "close" at bounding box center [889, 23] width 10 height 10
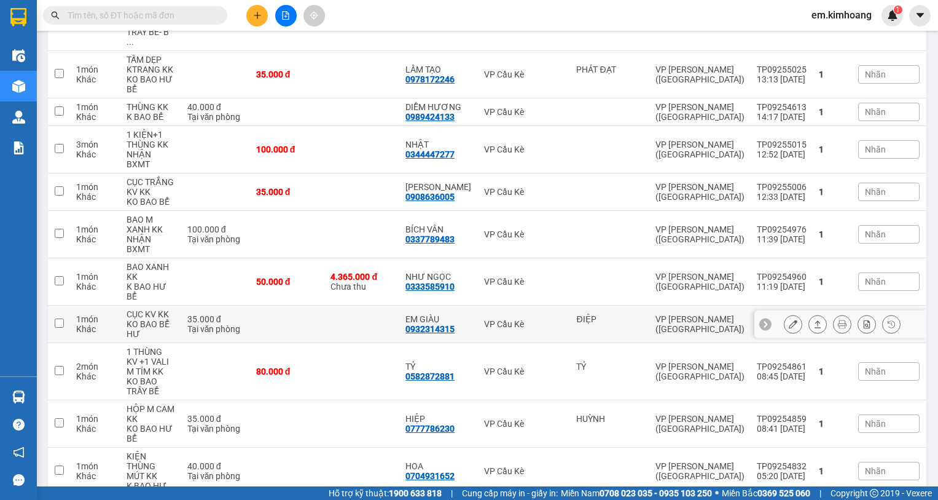
scroll to position [615, 0]
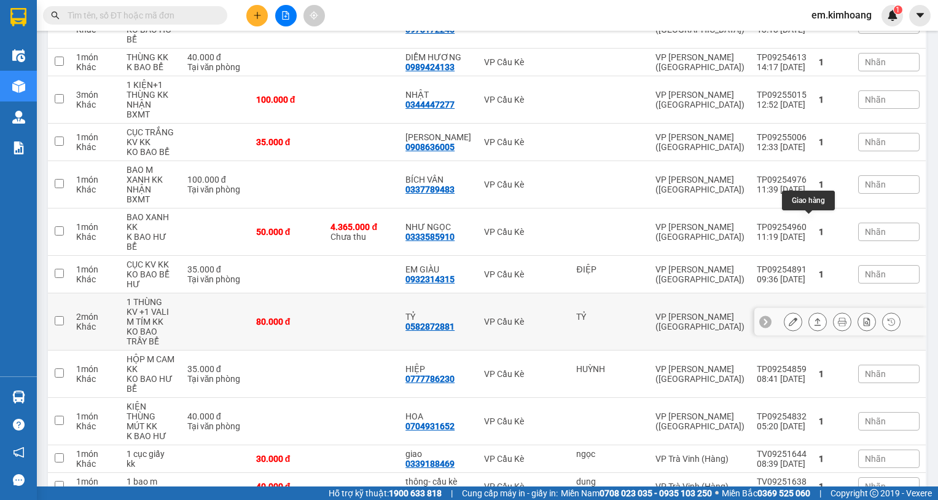
click at [815, 318] on icon at bounding box center [818, 321] width 7 height 7
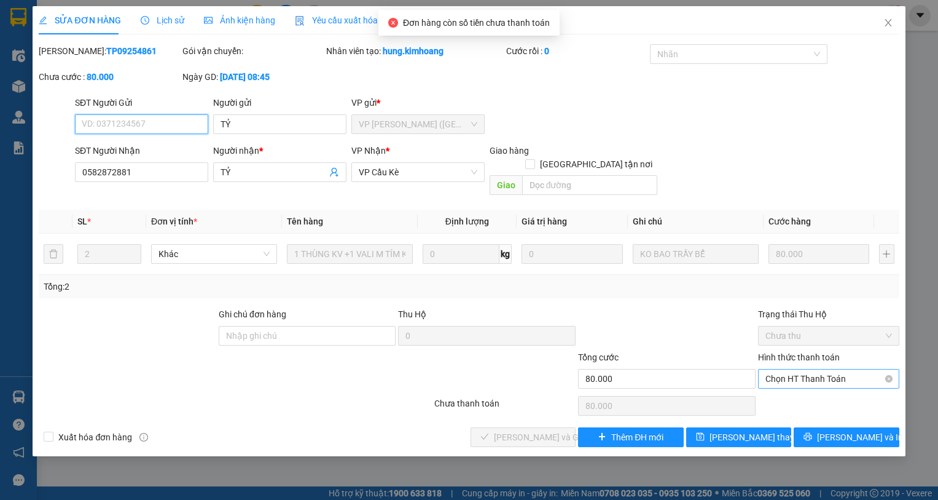
click at [827, 369] on span "Chọn HT Thanh Toán" at bounding box center [829, 378] width 127 height 18
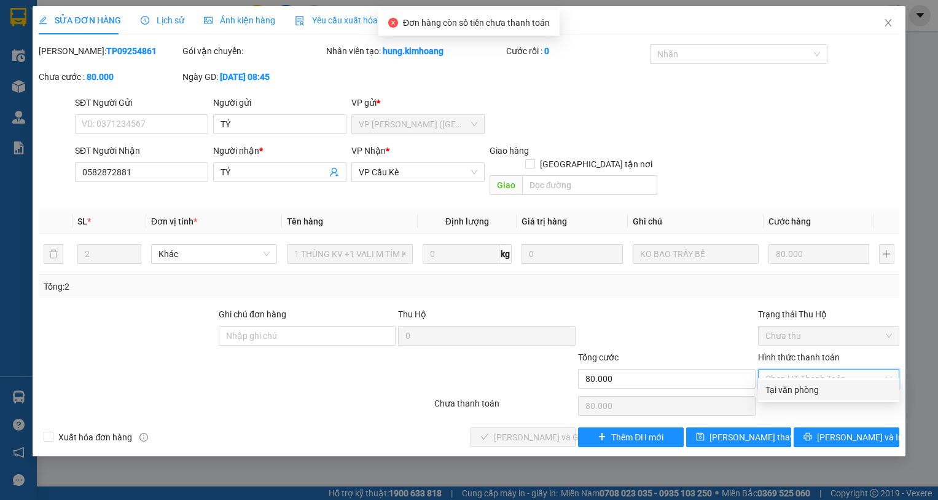
click at [819, 394] on div "Tại văn phòng" at bounding box center [829, 390] width 127 height 14
type input "0"
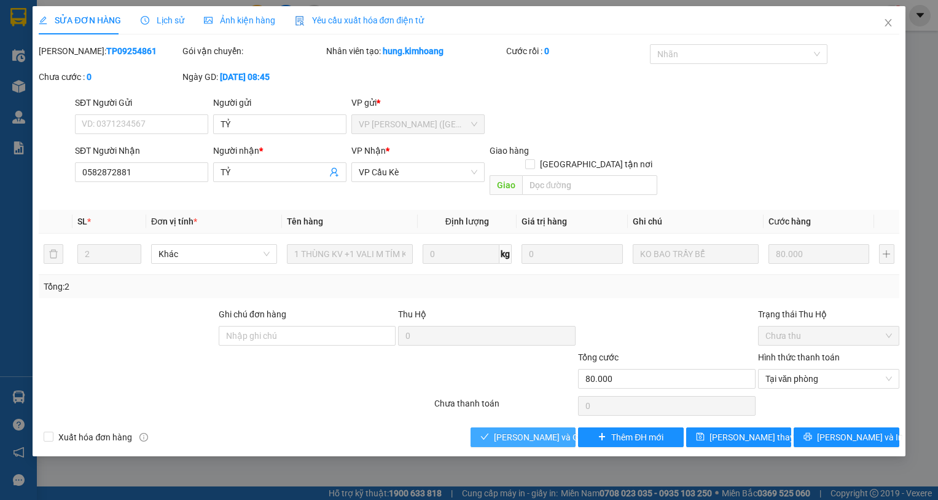
click at [549, 430] on span "[PERSON_NAME] và Giao hàng" at bounding box center [553, 437] width 118 height 14
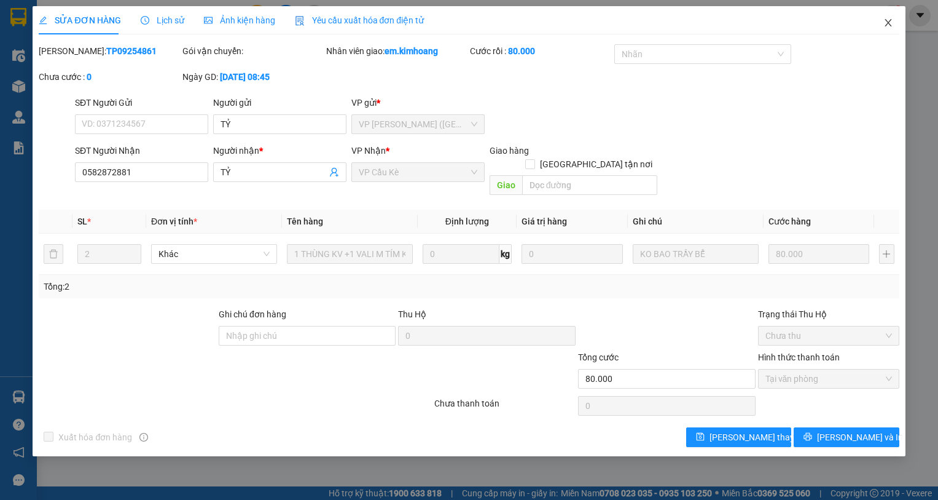
click at [884, 18] on icon "close" at bounding box center [889, 23] width 10 height 10
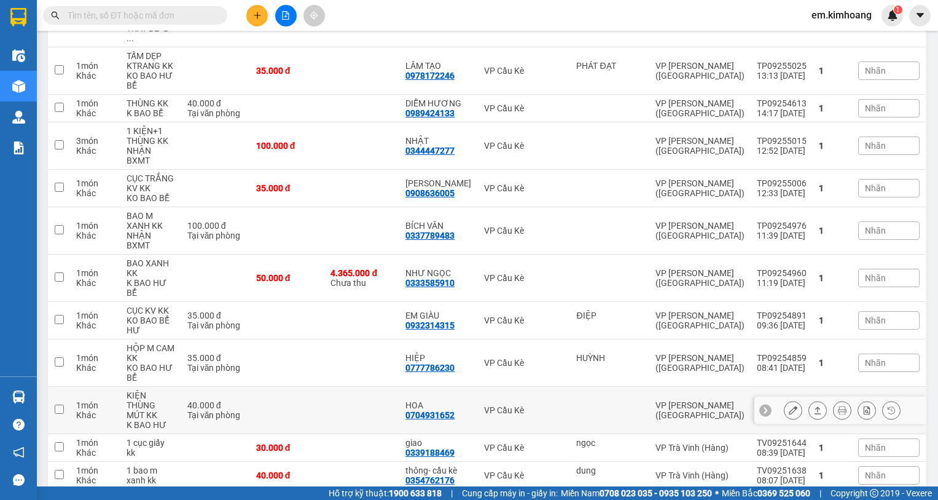
scroll to position [599, 0]
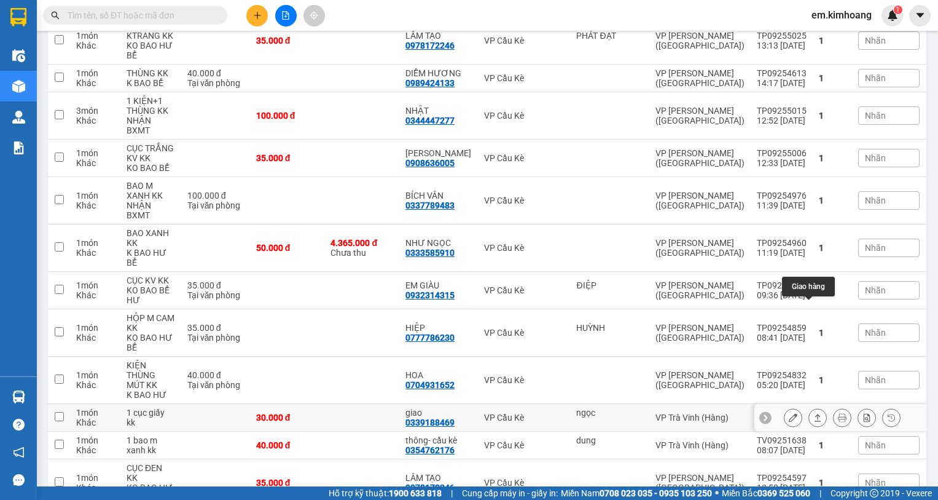
click at [814, 413] on icon at bounding box center [818, 417] width 9 height 9
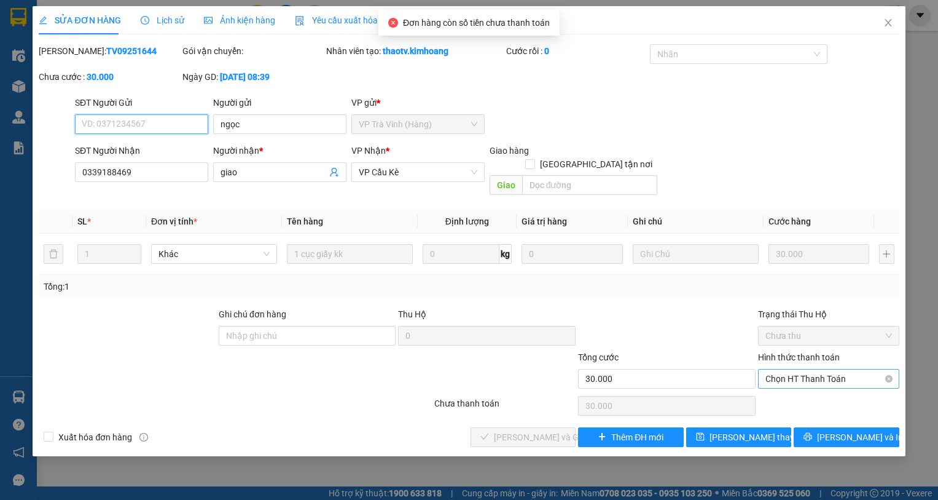
click at [819, 369] on span "Chọn HT Thanh Toán" at bounding box center [829, 378] width 127 height 18
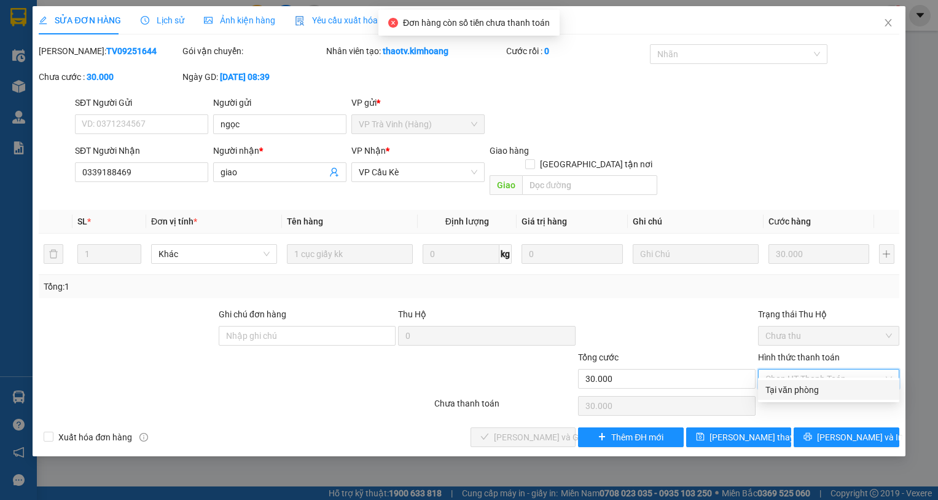
drag, startPoint x: 820, startPoint y: 385, endPoint x: 803, endPoint y: 385, distance: 16.6
click at [820, 386] on div "Tại văn phòng" at bounding box center [829, 390] width 127 height 14
type input "0"
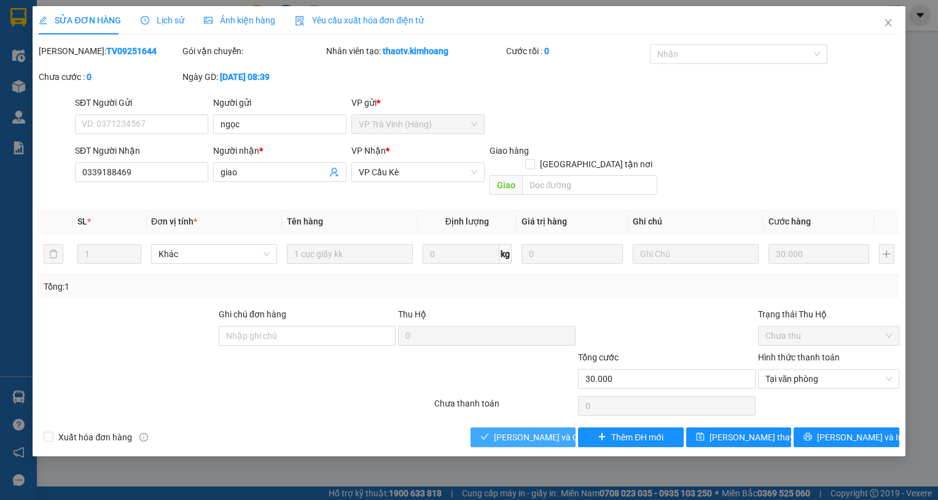
click at [559, 430] on span "[PERSON_NAME] và Giao hàng" at bounding box center [553, 437] width 118 height 14
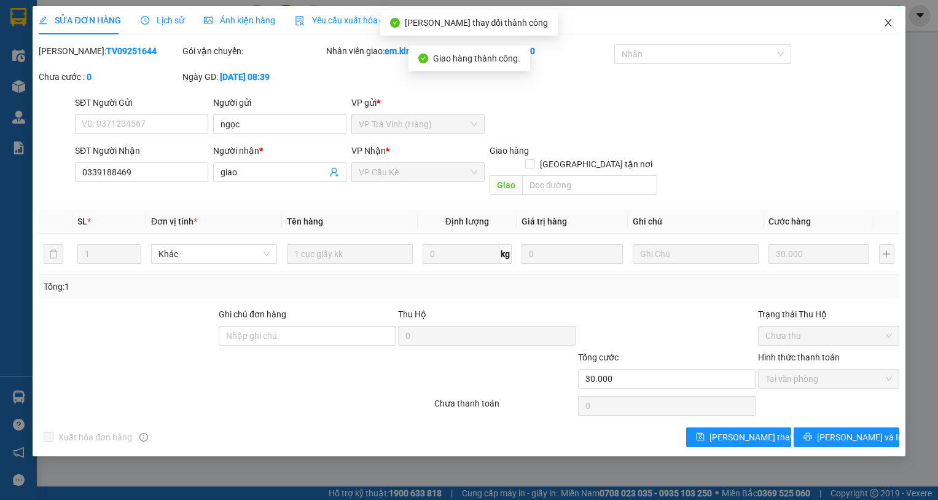
click at [889, 22] on icon "close" at bounding box center [889, 23] width 10 height 10
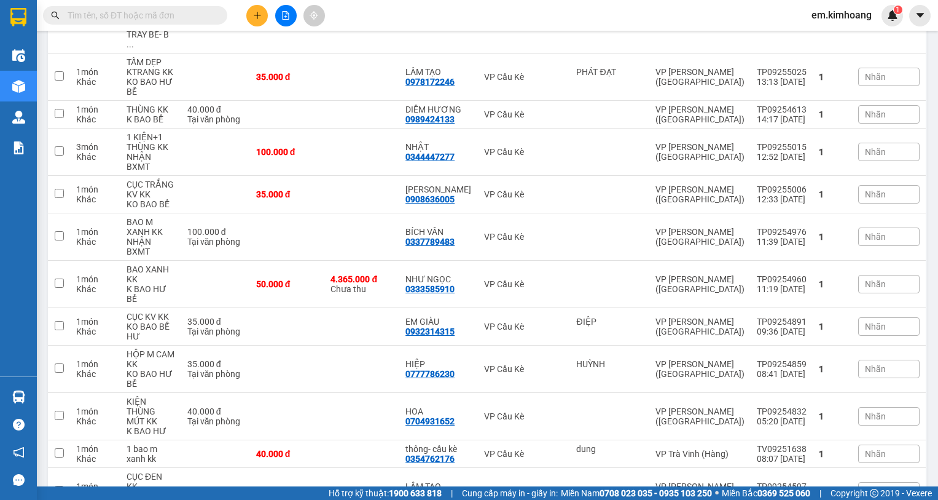
scroll to position [571, 0]
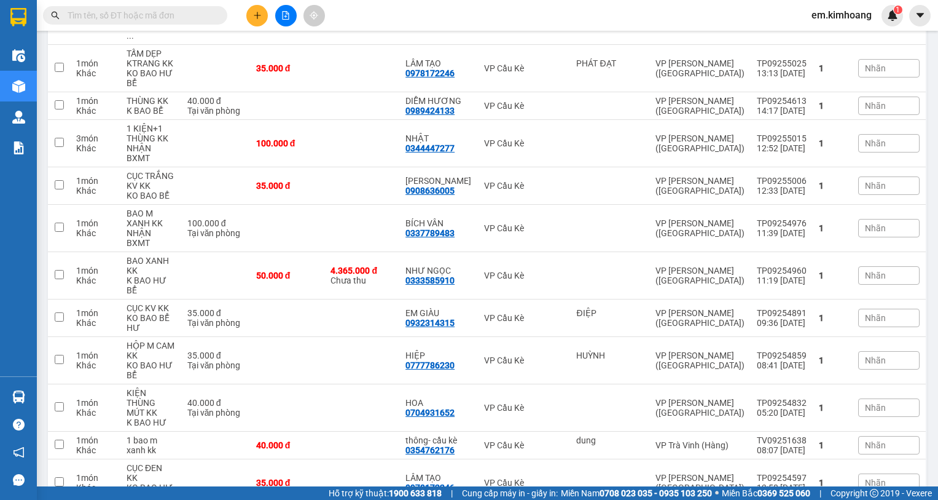
click at [860, 425] on span "100 / trang" at bounding box center [872, 428] width 47 height 12
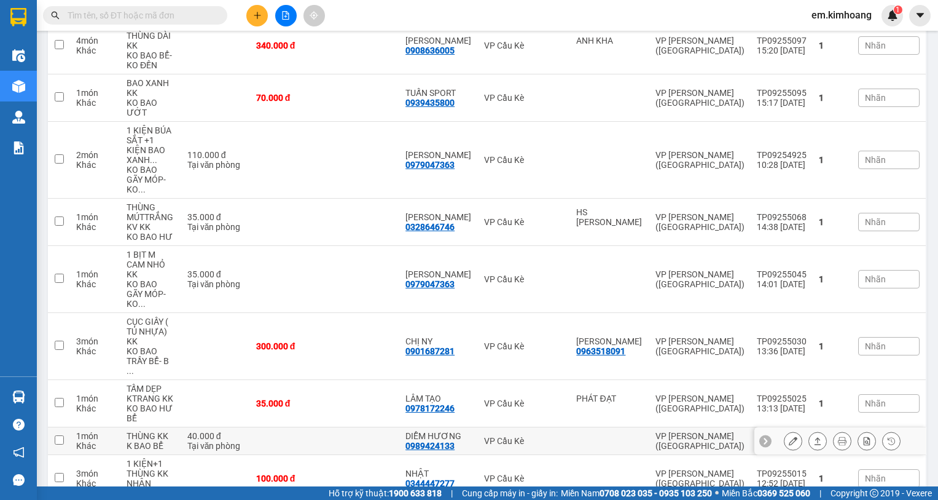
scroll to position [387, 0]
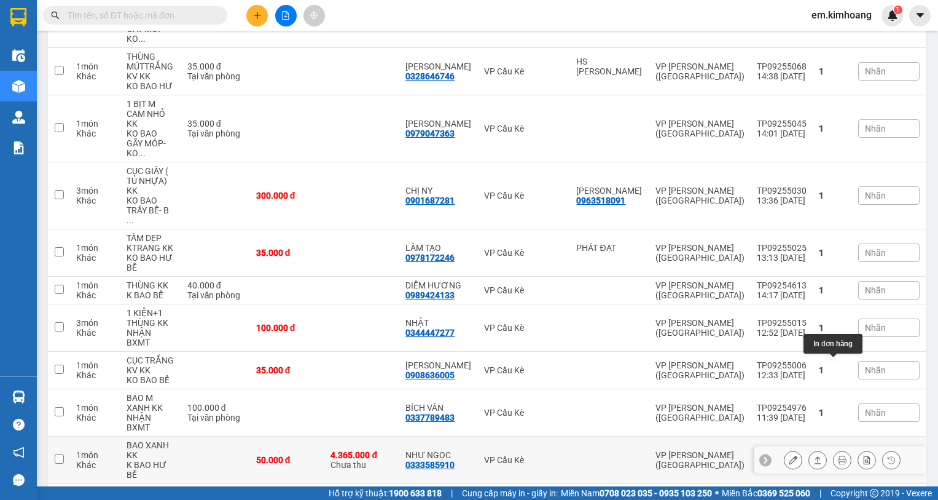
click at [838, 455] on icon at bounding box center [842, 459] width 9 height 9
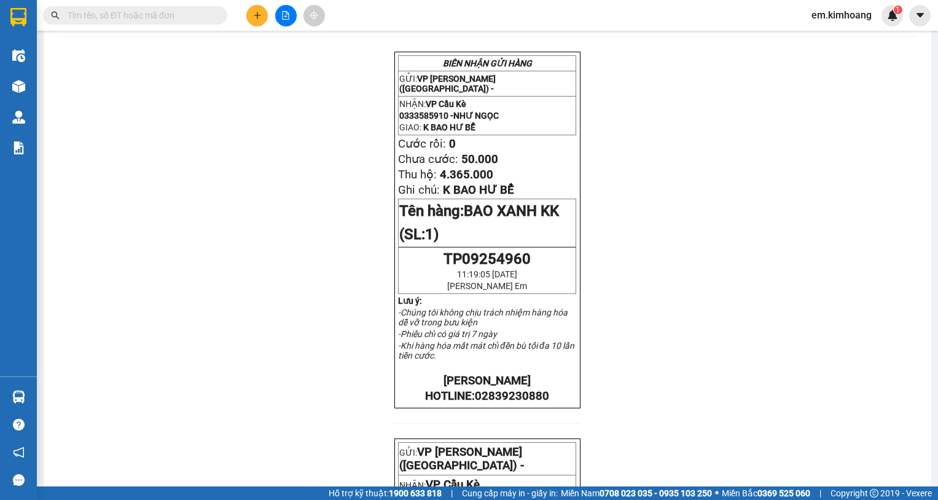
scroll to position [10, 0]
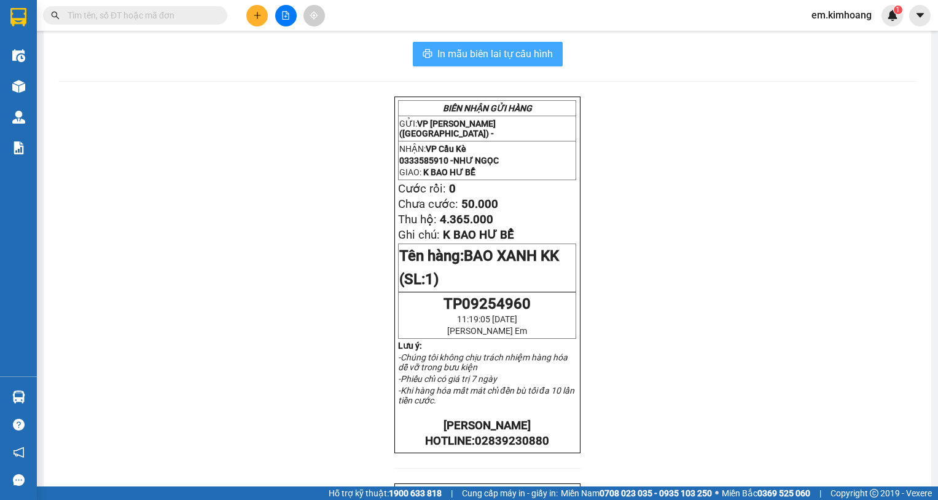
click at [471, 50] on span "In mẫu biên lai tự cấu hình" at bounding box center [496, 53] width 116 height 15
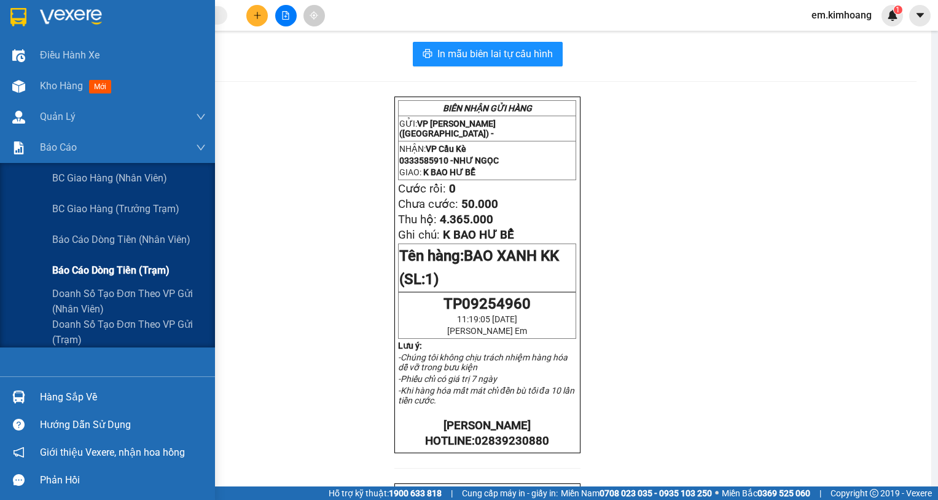
click at [116, 275] on span "Báo cáo dòng tiền (trạm)" at bounding box center [110, 269] width 117 height 15
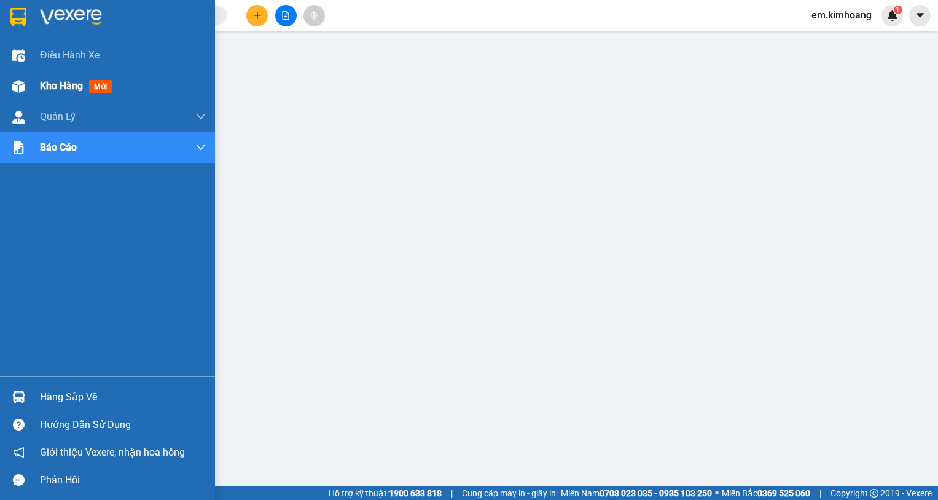
drag, startPoint x: 26, startPoint y: 85, endPoint x: 296, endPoint y: 9, distance: 280.2
click at [26, 85] on div at bounding box center [19, 87] width 22 height 22
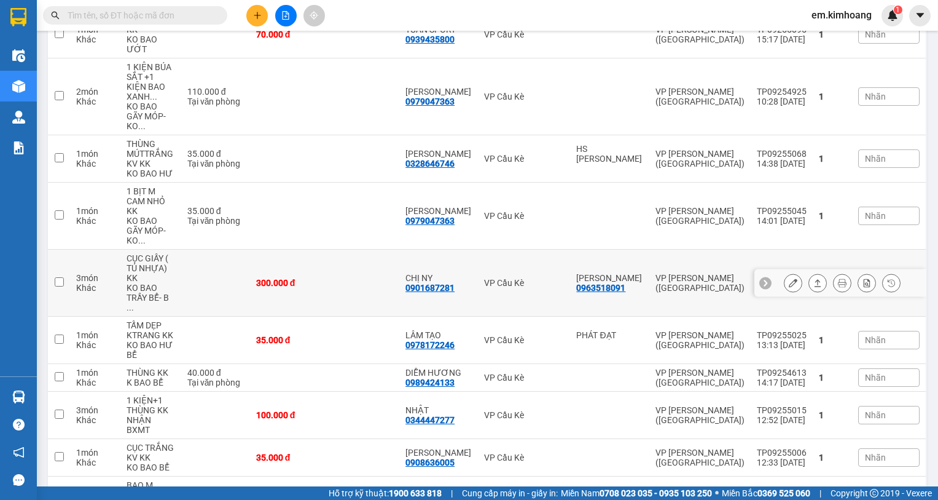
scroll to position [318, 0]
